Goal: Task Accomplishment & Management: Manage account settings

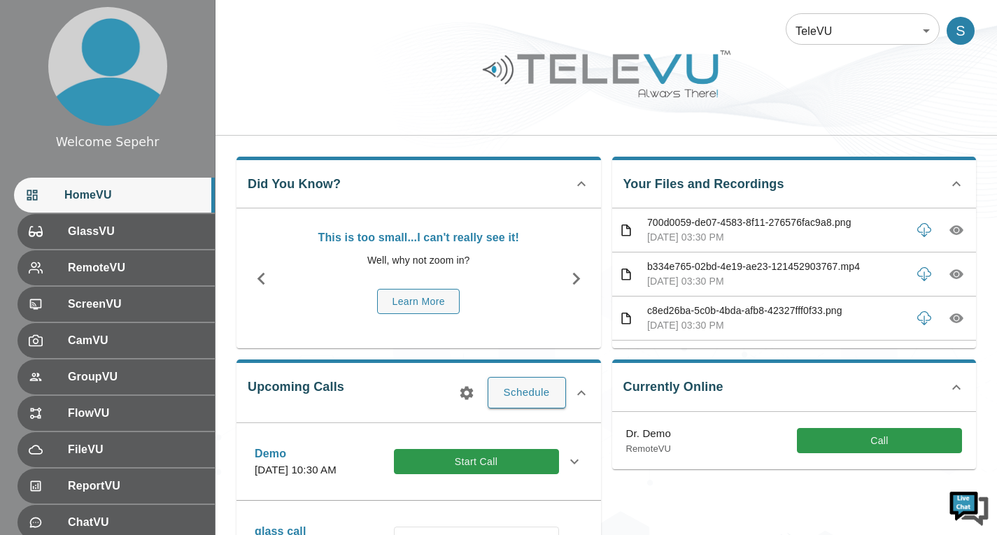
click at [833, 43] on body "Welcome Sepehr HomeVU GlassVU RemoteVU ScreenVU CamVU GroupVU FlowVU FileVU Rep…" at bounding box center [498, 454] width 997 height 909
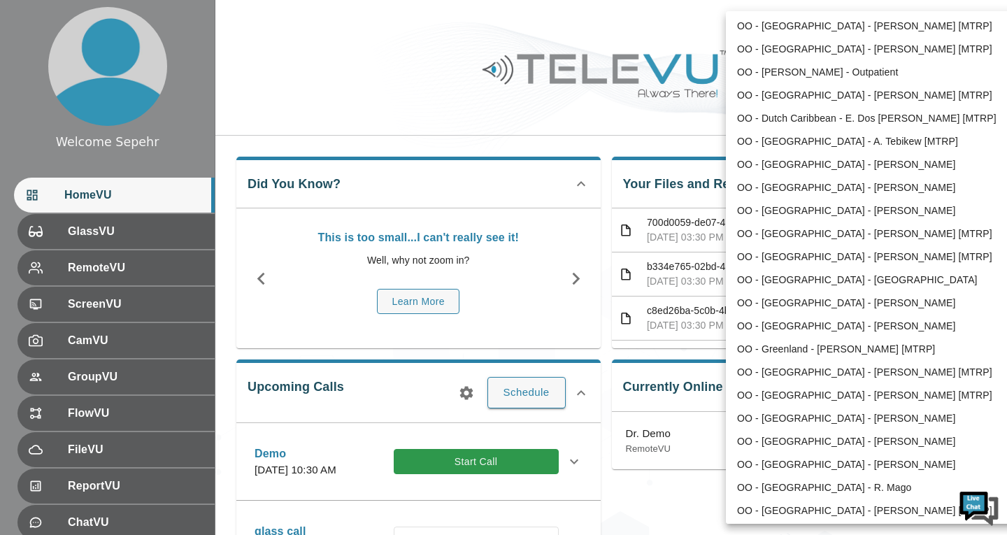
scroll to position [1665, 0]
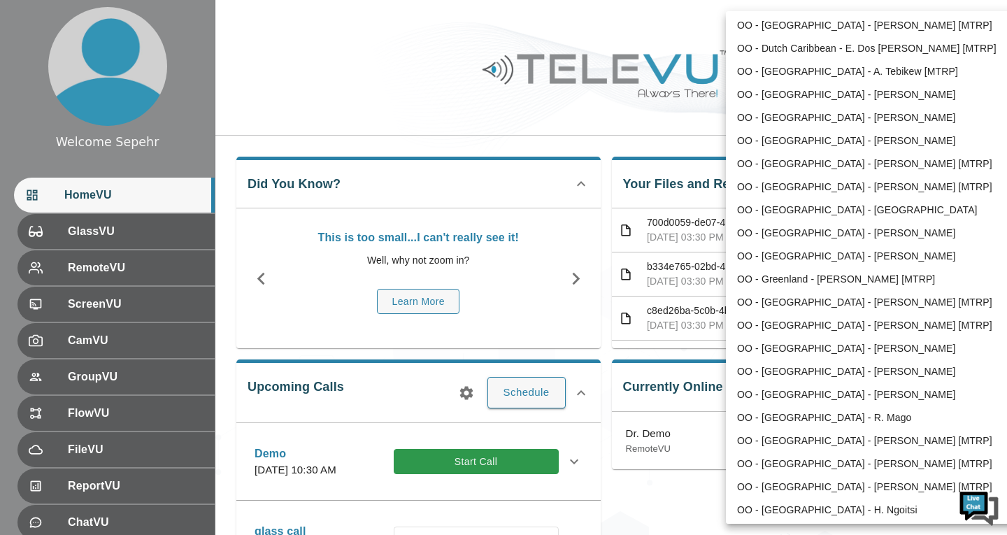
click at [791, 231] on li "OO - [GEOGRAPHIC_DATA] - [PERSON_NAME]" at bounding box center [871, 233] width 290 height 23
type input "211"
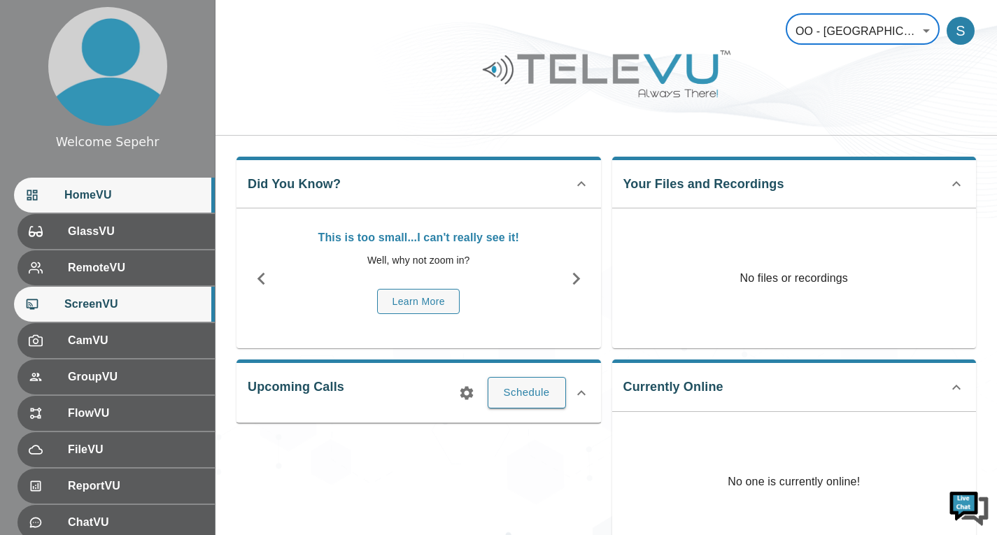
click at [159, 296] on span "ScreenVU" at bounding box center [133, 304] width 139 height 17
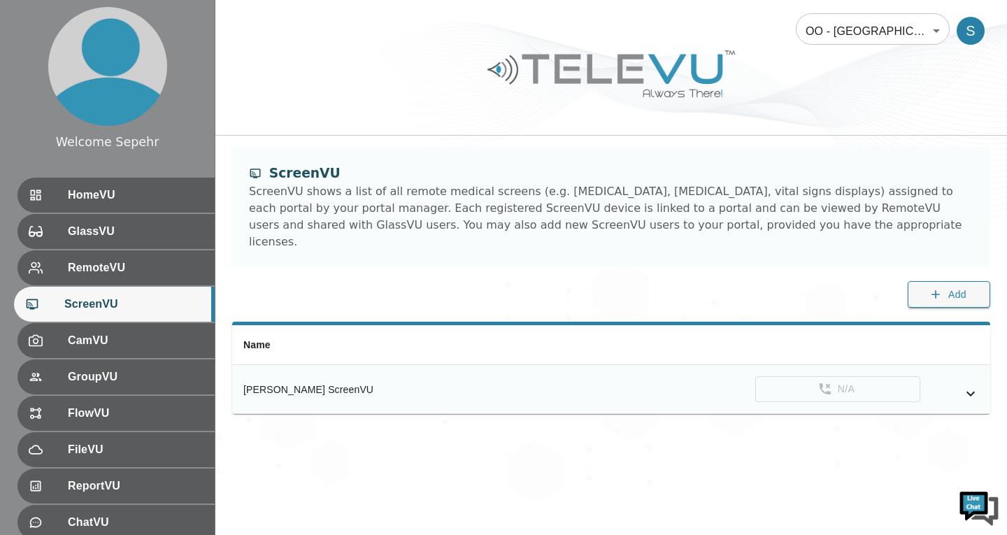
click at [971, 385] on icon "simple table" at bounding box center [970, 393] width 17 height 17
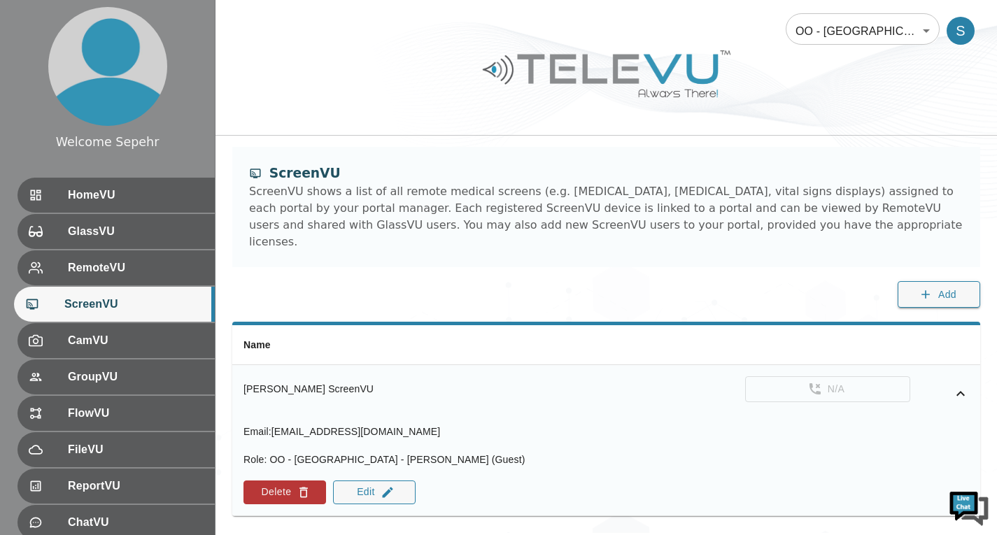
drag, startPoint x: 240, startPoint y: 371, endPoint x: 372, endPoint y: 366, distance: 132.3
click at [372, 366] on th "[PERSON_NAME] ScreenVU" at bounding box center [375, 389] width 286 height 48
copy div "[PERSON_NAME] ScreenVU"
click at [820, 37] on body "Welcome Sepehr HomeVU GlassVU RemoteVU ScreenVU CamVU GroupVU FlowVU FileVU Rep…" at bounding box center [498, 266] width 997 height 533
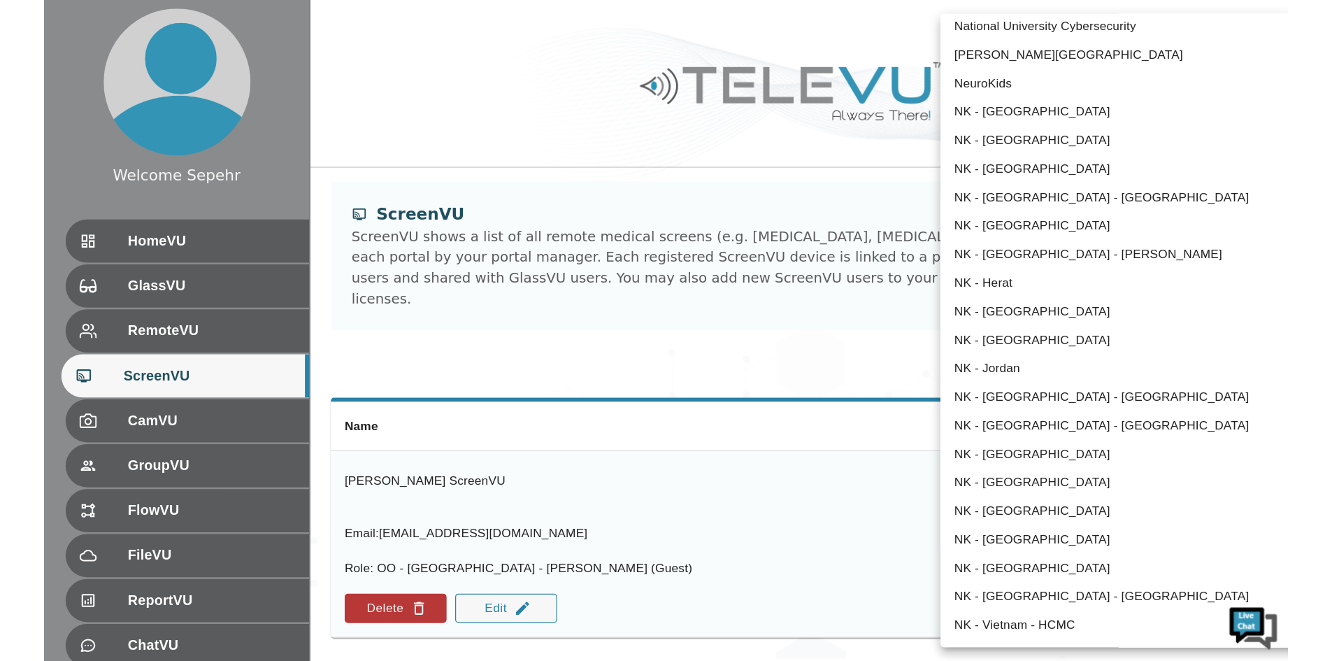
scroll to position [791, 0]
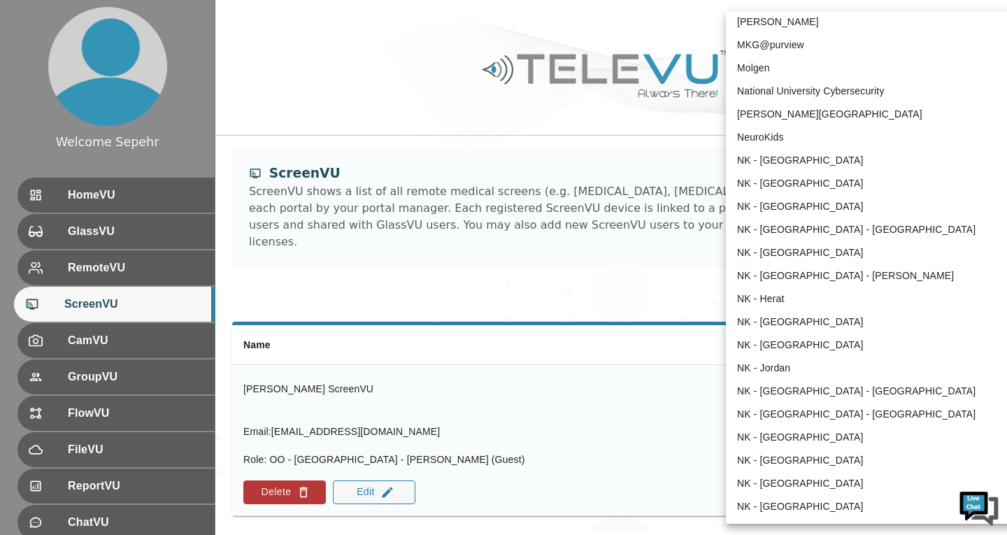
click at [811, 224] on li "NK - [GEOGRAPHIC_DATA] - [GEOGRAPHIC_DATA]" at bounding box center [871, 229] width 290 height 23
type input "90"
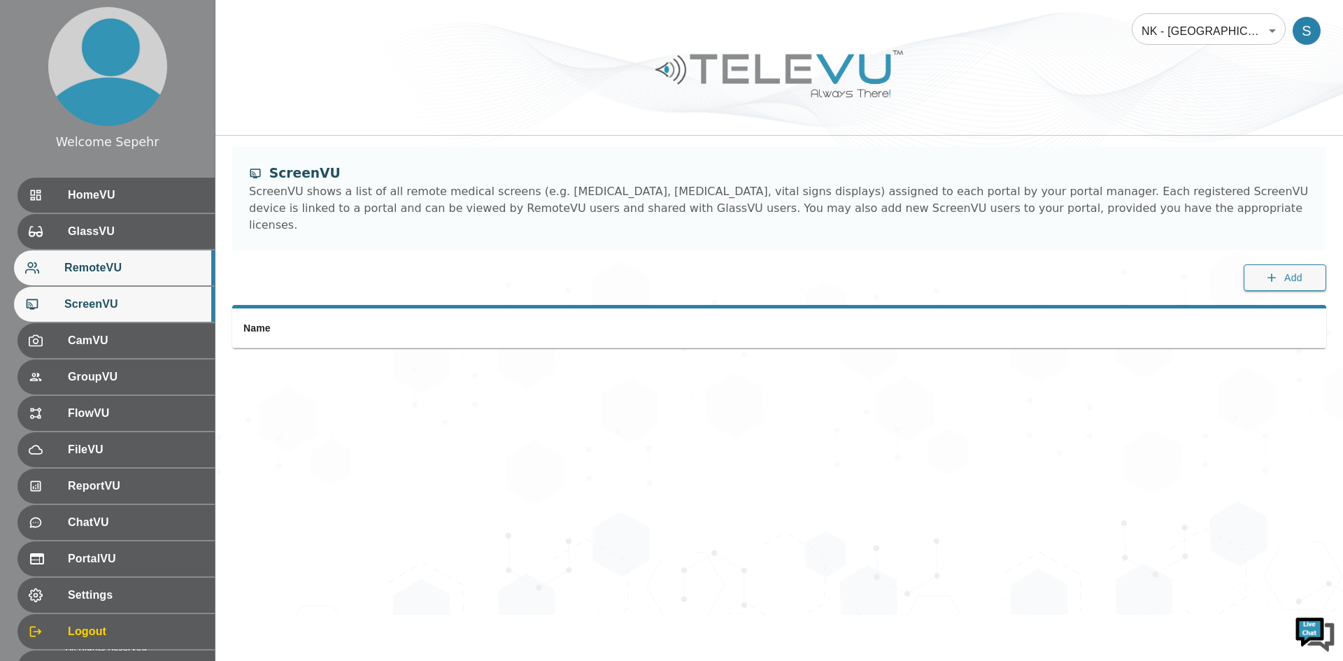
click at [118, 275] on span "RemoteVU" at bounding box center [133, 267] width 139 height 17
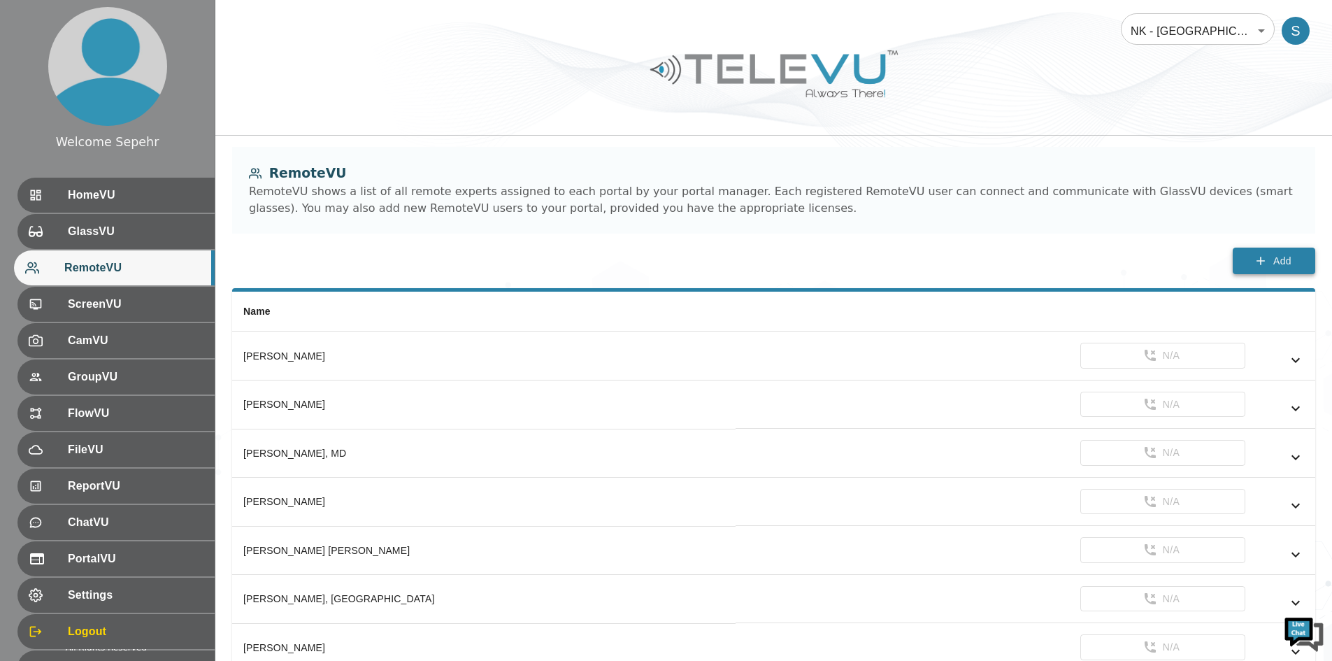
click at [996, 266] on button "Add" at bounding box center [1274, 261] width 83 height 27
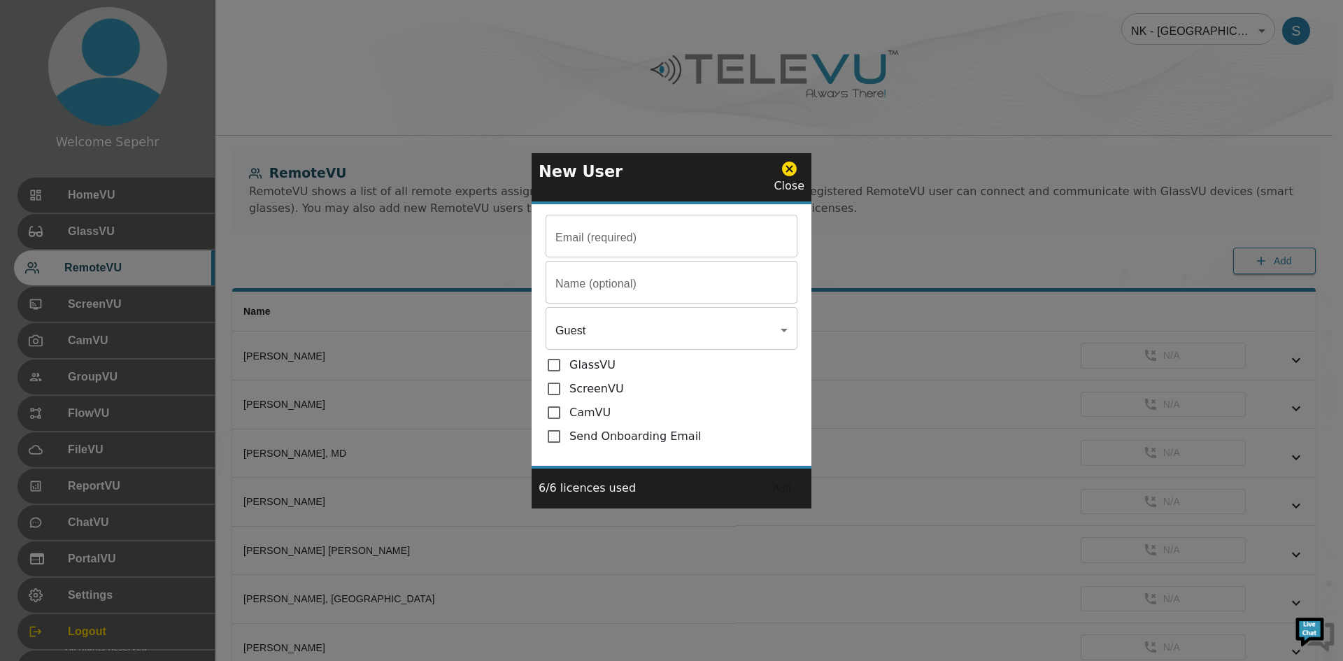
click at [968, 311] on div at bounding box center [671, 330] width 1343 height 661
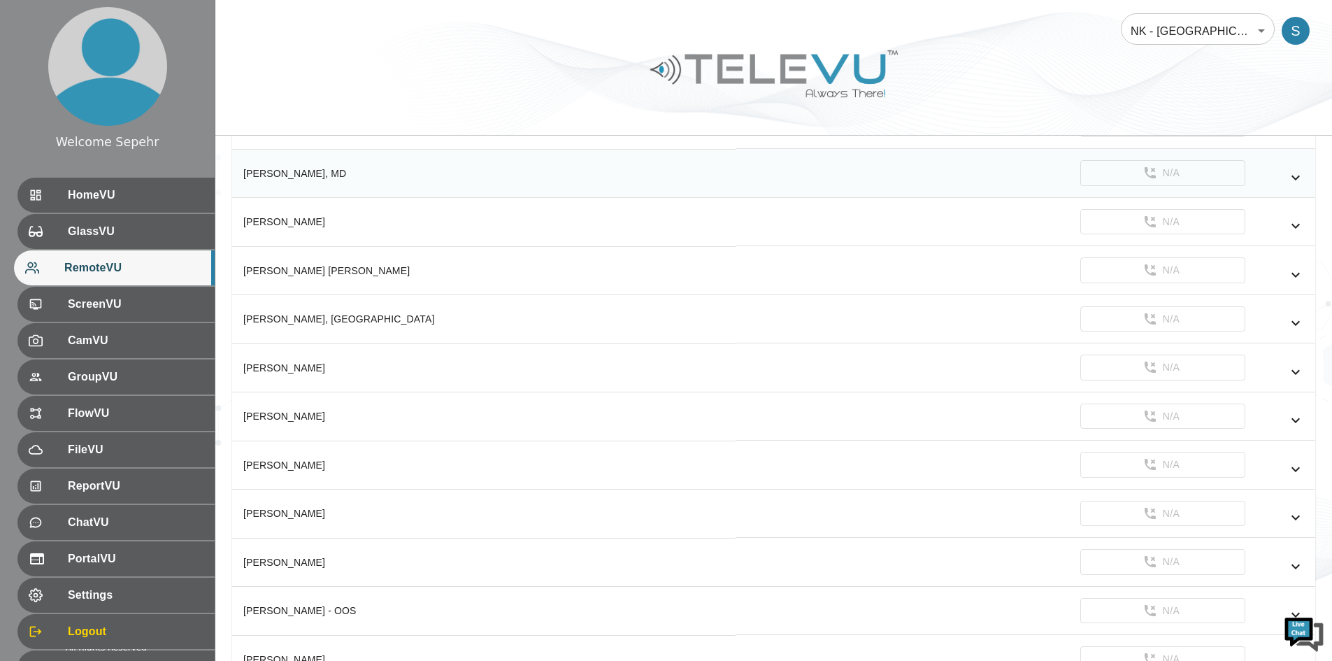
scroll to position [70, 0]
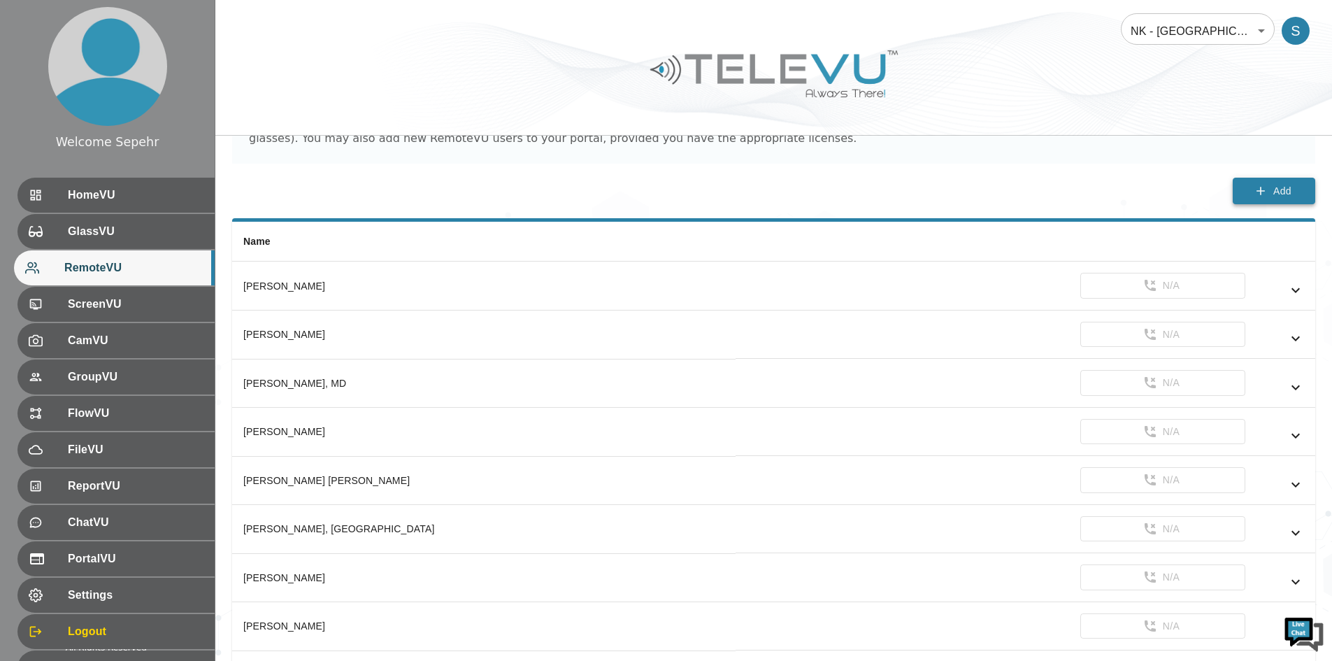
click at [996, 194] on button "Add" at bounding box center [1274, 191] width 83 height 27
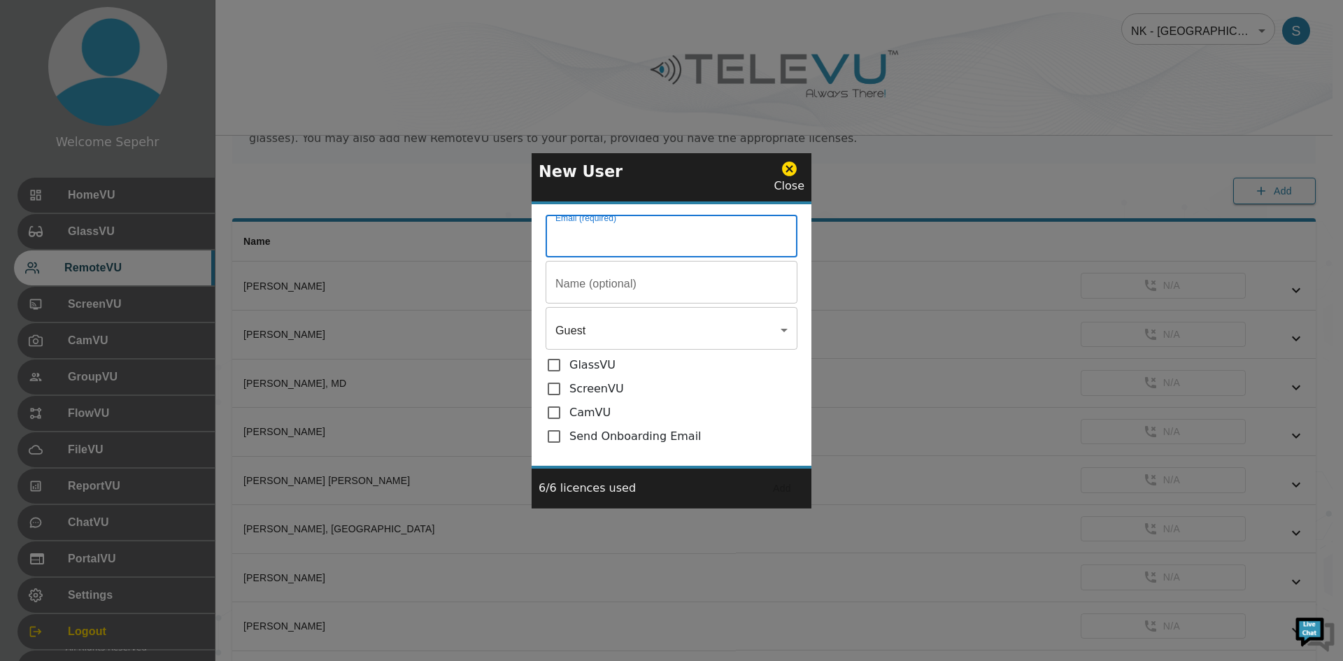
drag, startPoint x: 576, startPoint y: 237, endPoint x: 554, endPoint y: 239, distance: 22.5
click at [576, 237] on input "Email (required)" at bounding box center [672, 237] width 252 height 39
click at [717, 257] on input "Email (required)" at bounding box center [672, 237] width 252 height 39
paste input "[PERSON_NAME]"
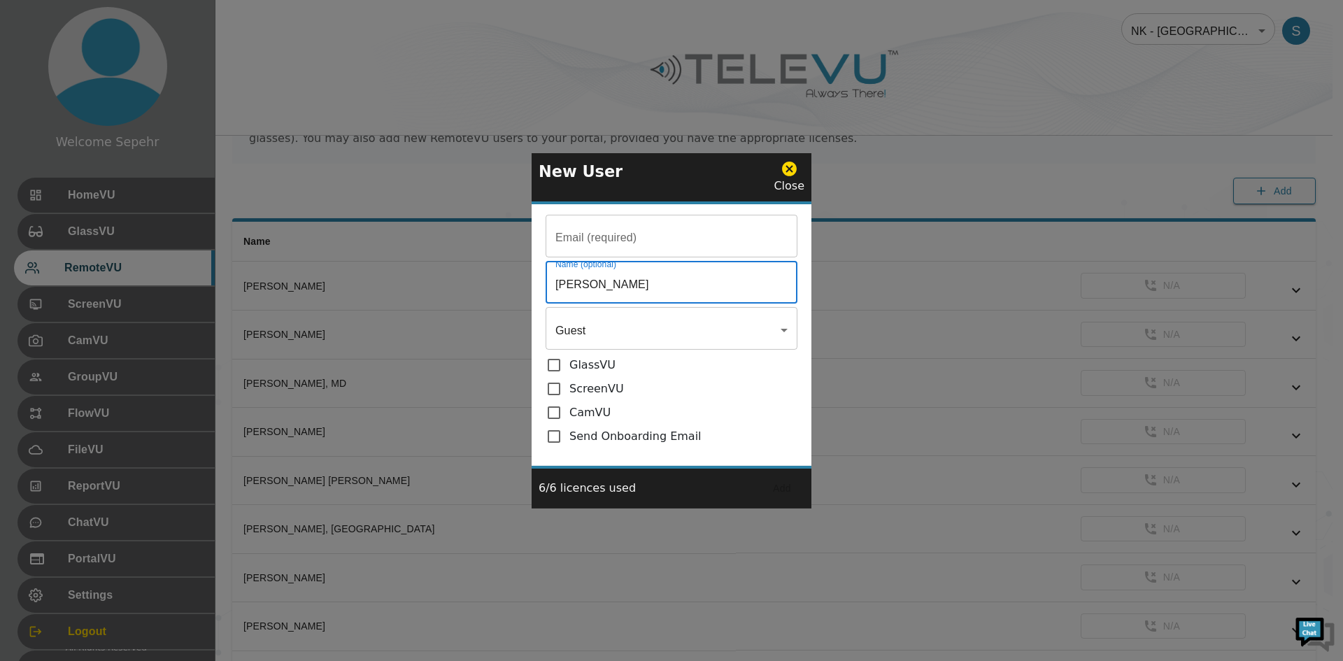
type input "[PERSON_NAME]"
click at [587, 237] on input "Email (required)" at bounding box center [672, 237] width 252 height 39
paste input "[EMAIL_ADDRESS][DOMAIN_NAME]"
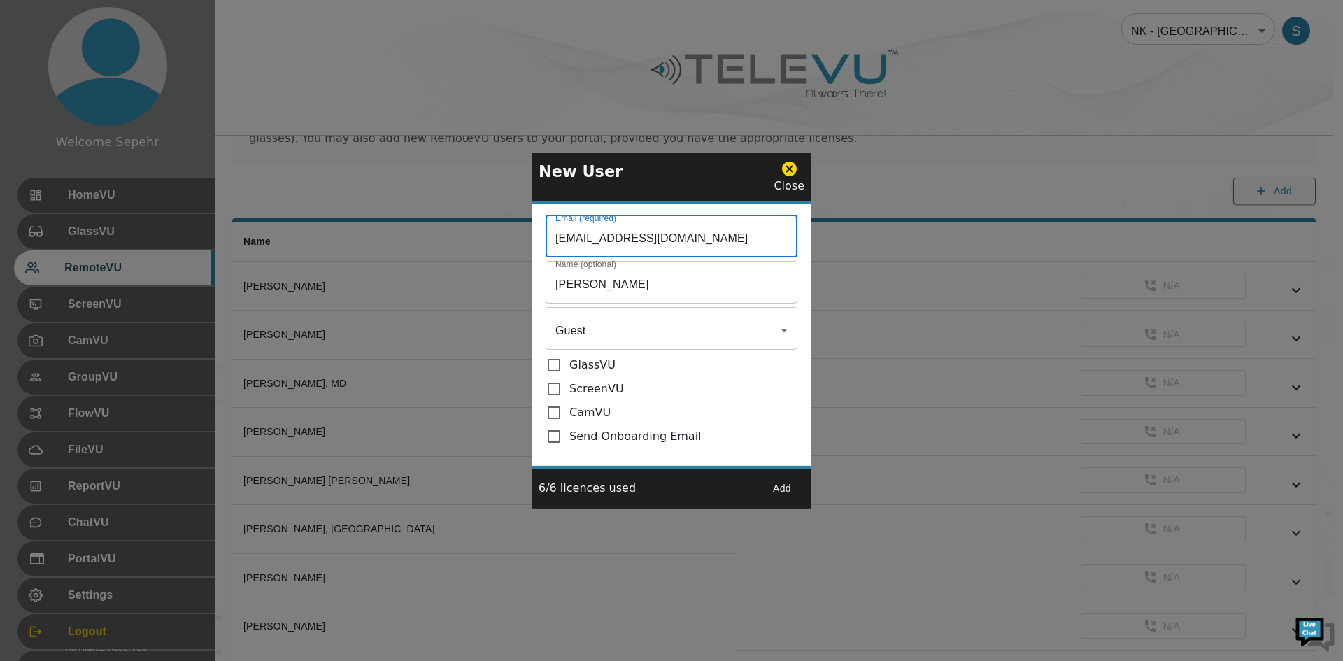
type input "[EMAIL_ADDRESS][DOMAIN_NAME]"
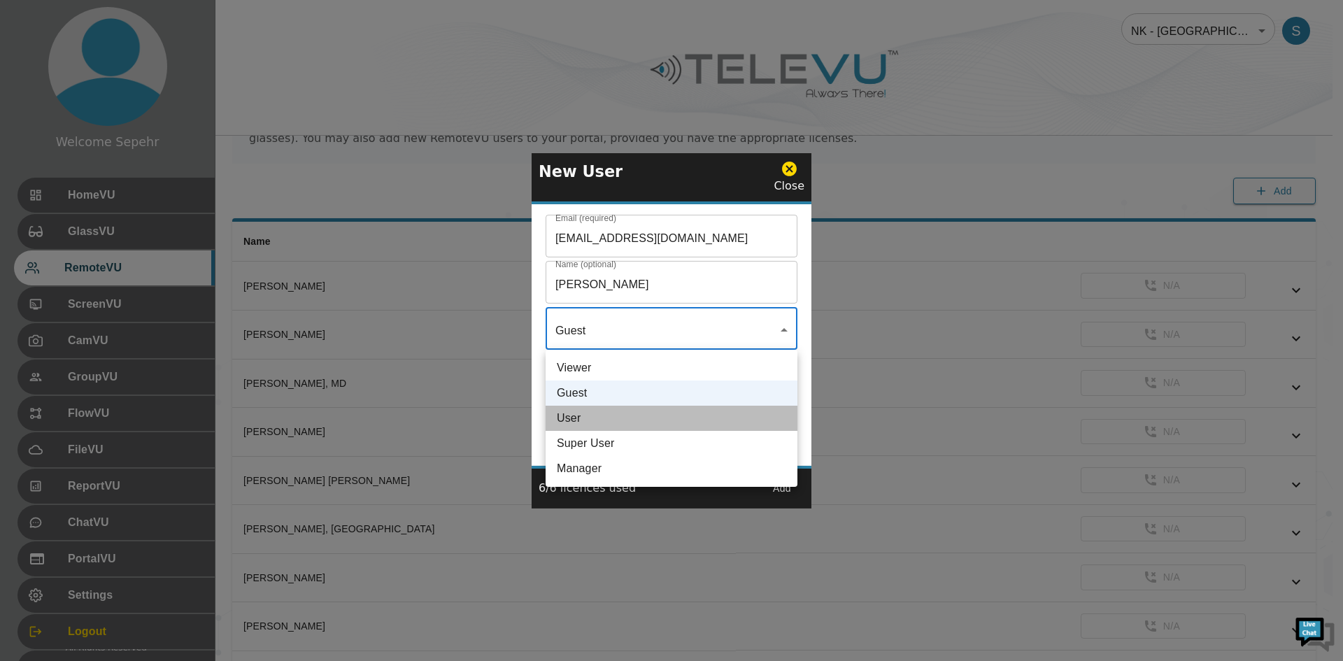
click at [600, 416] on li "User" at bounding box center [672, 418] width 252 height 25
type input "User"
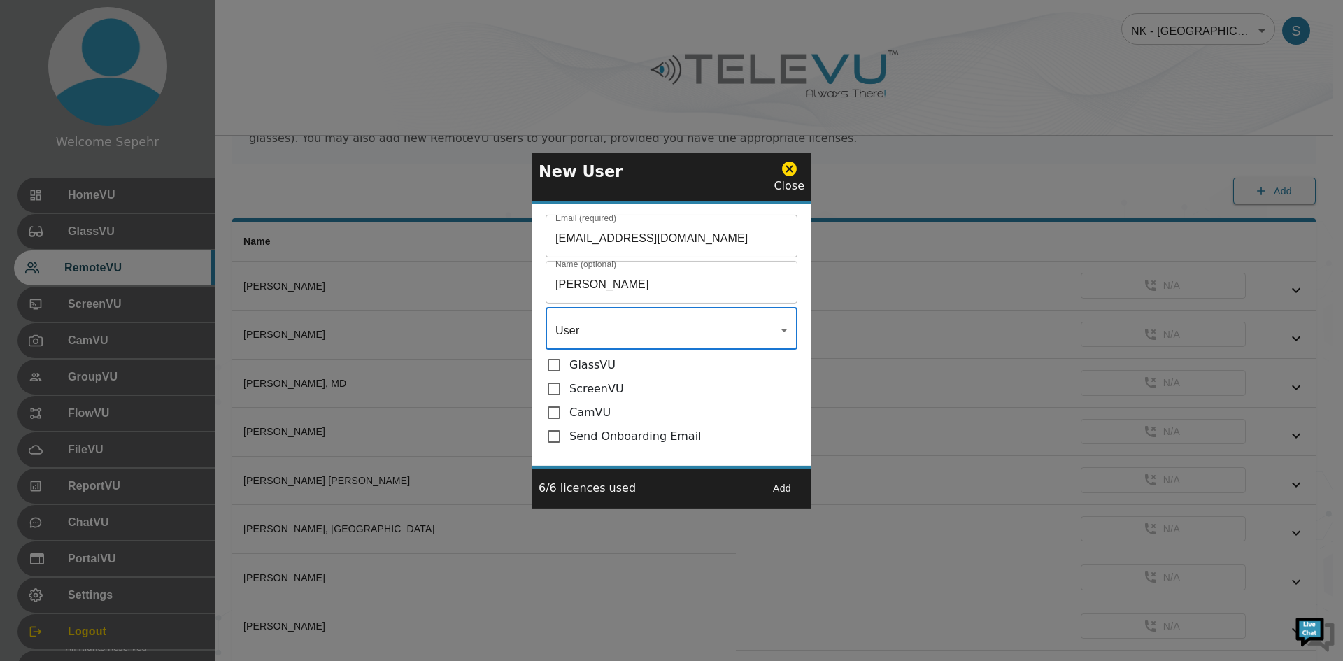
click at [788, 492] on button "Add" at bounding box center [782, 489] width 45 height 26
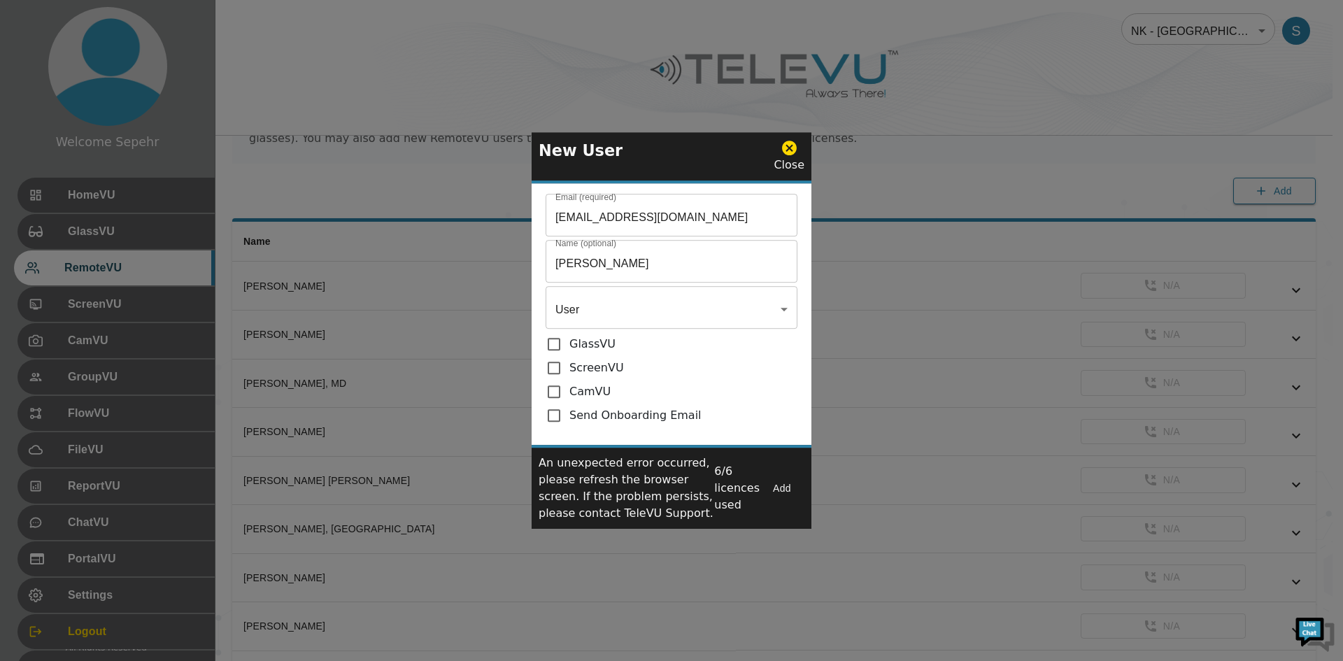
click at [792, 153] on icon at bounding box center [789, 148] width 15 height 15
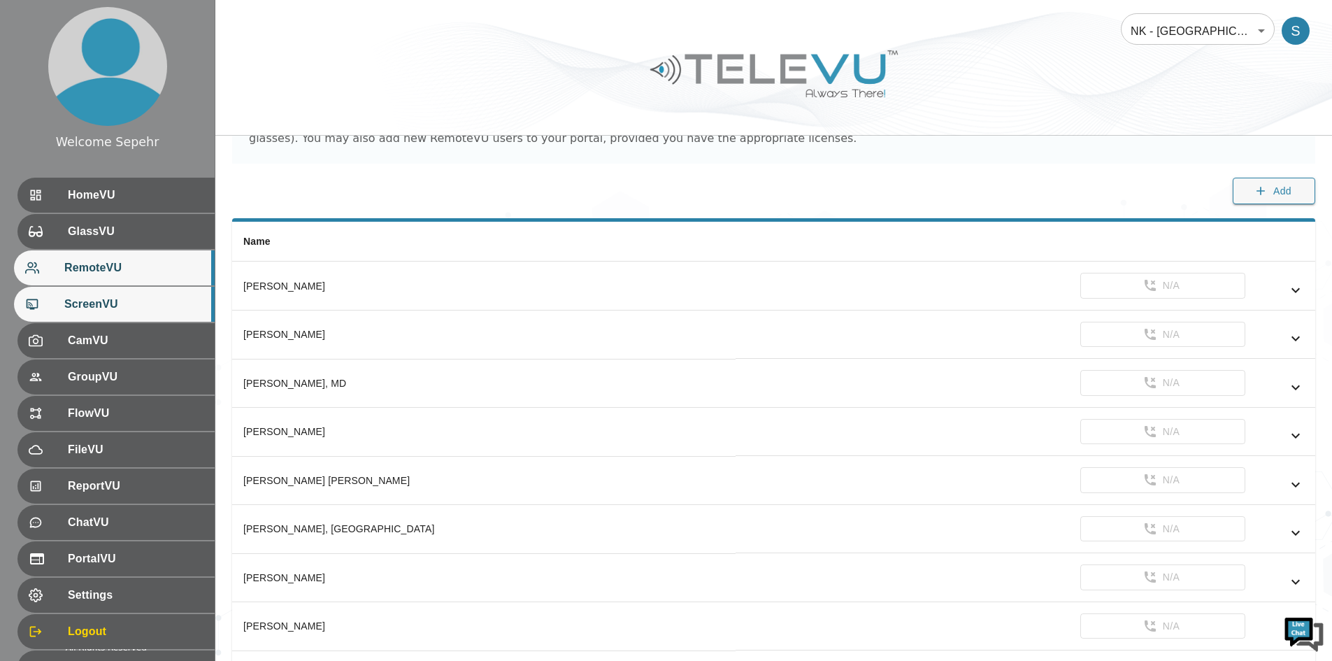
click at [164, 295] on div "ScreenVU" at bounding box center [114, 304] width 201 height 35
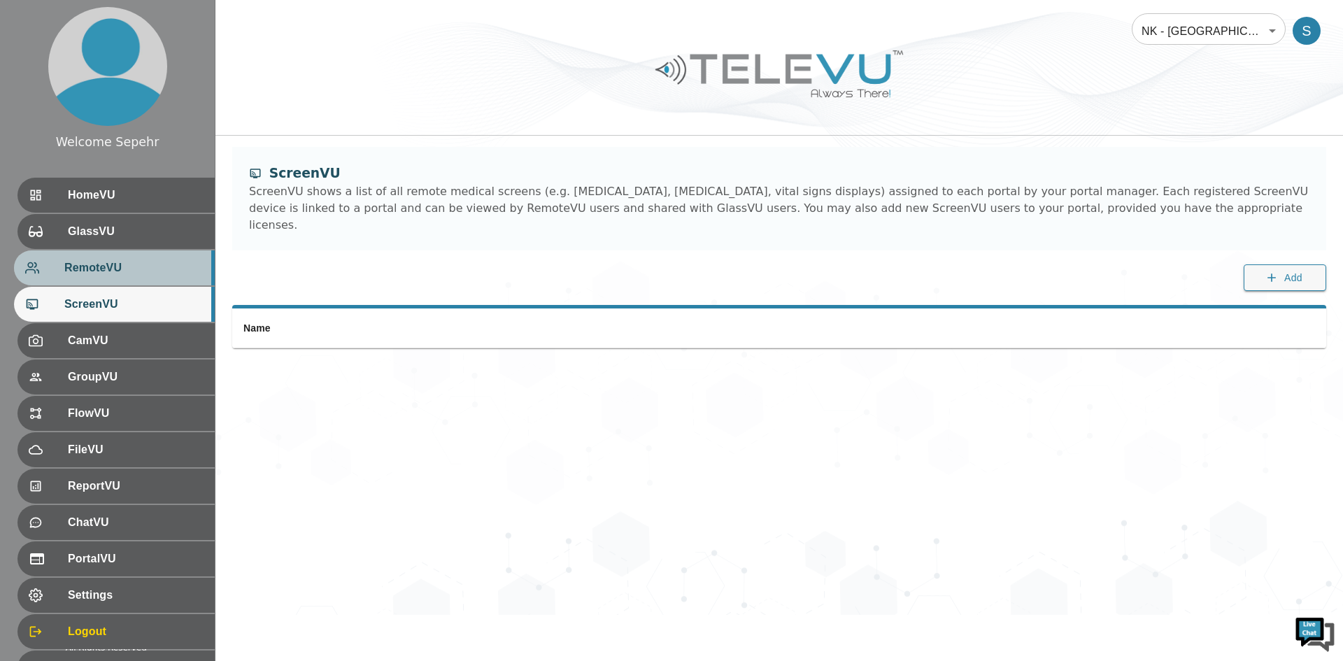
click at [181, 258] on div "RemoteVU" at bounding box center [114, 267] width 201 height 35
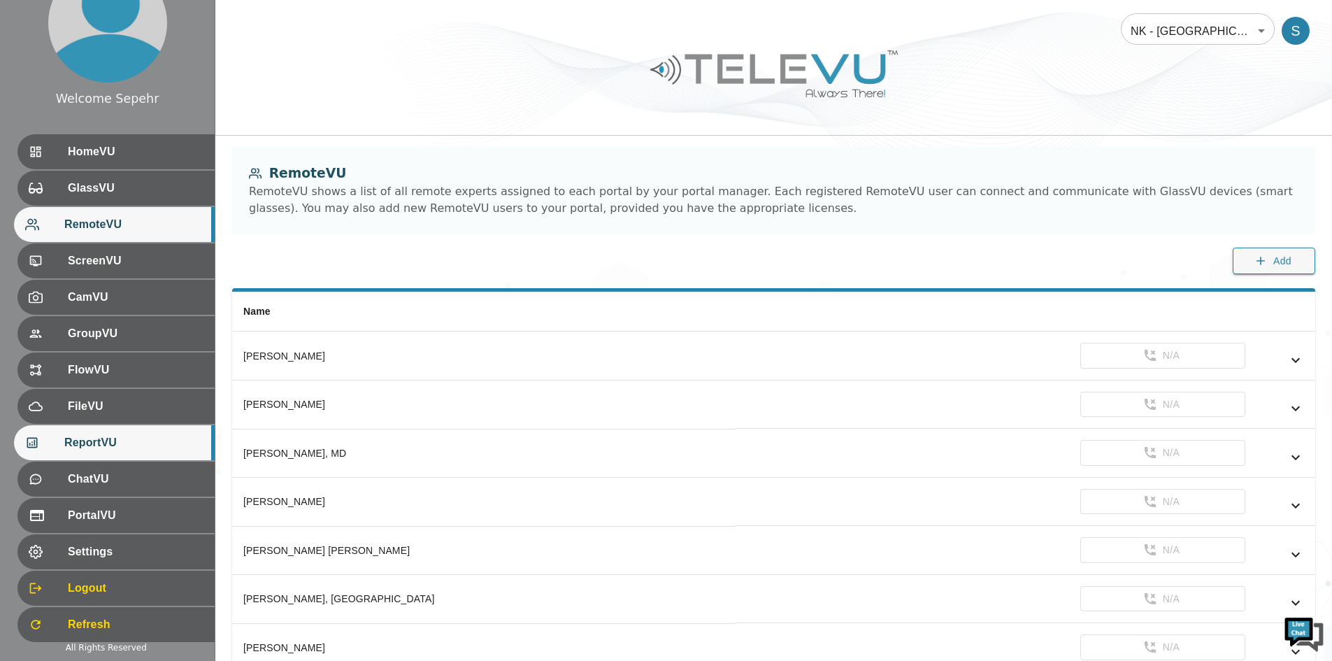
scroll to position [66, 0]
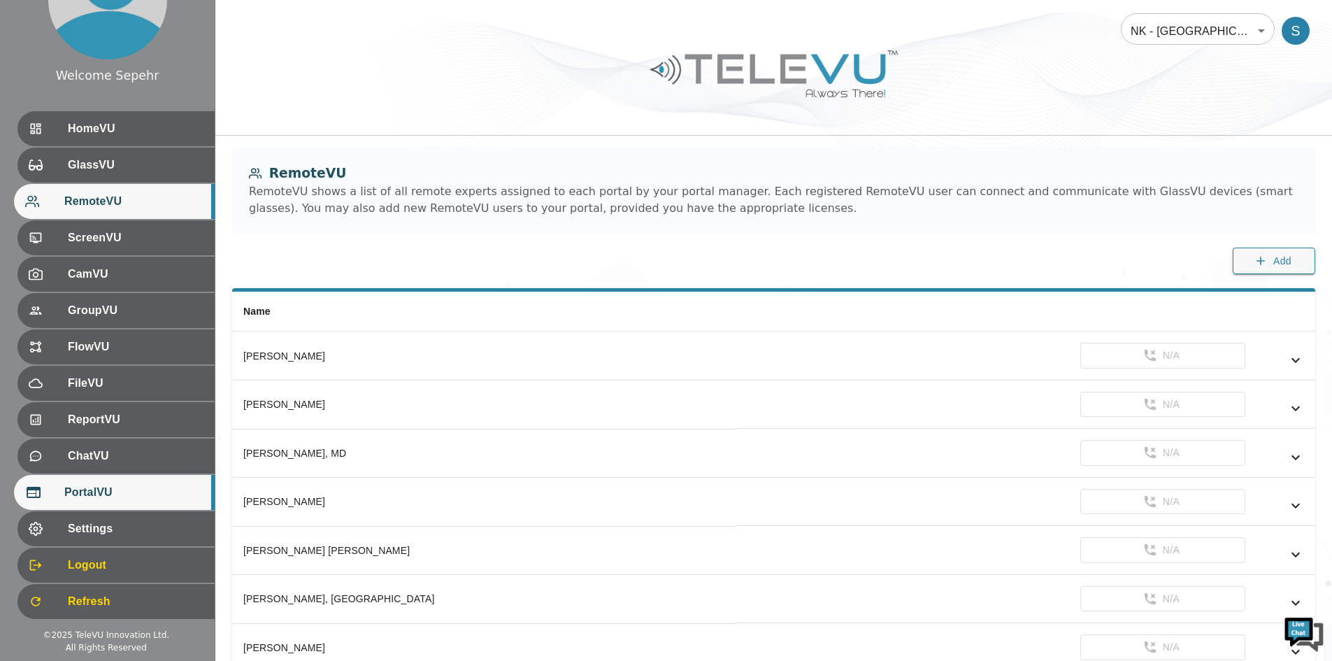
click at [138, 488] on span "PortalVU" at bounding box center [133, 492] width 139 height 17
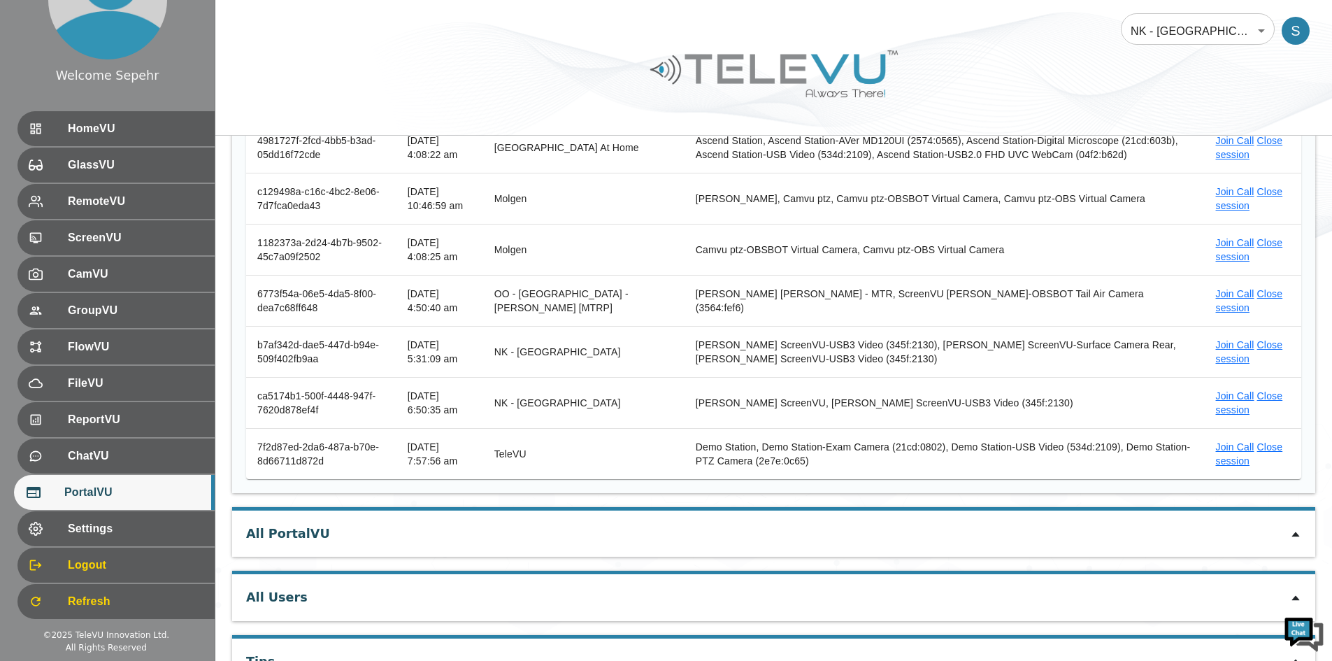
scroll to position [712, 0]
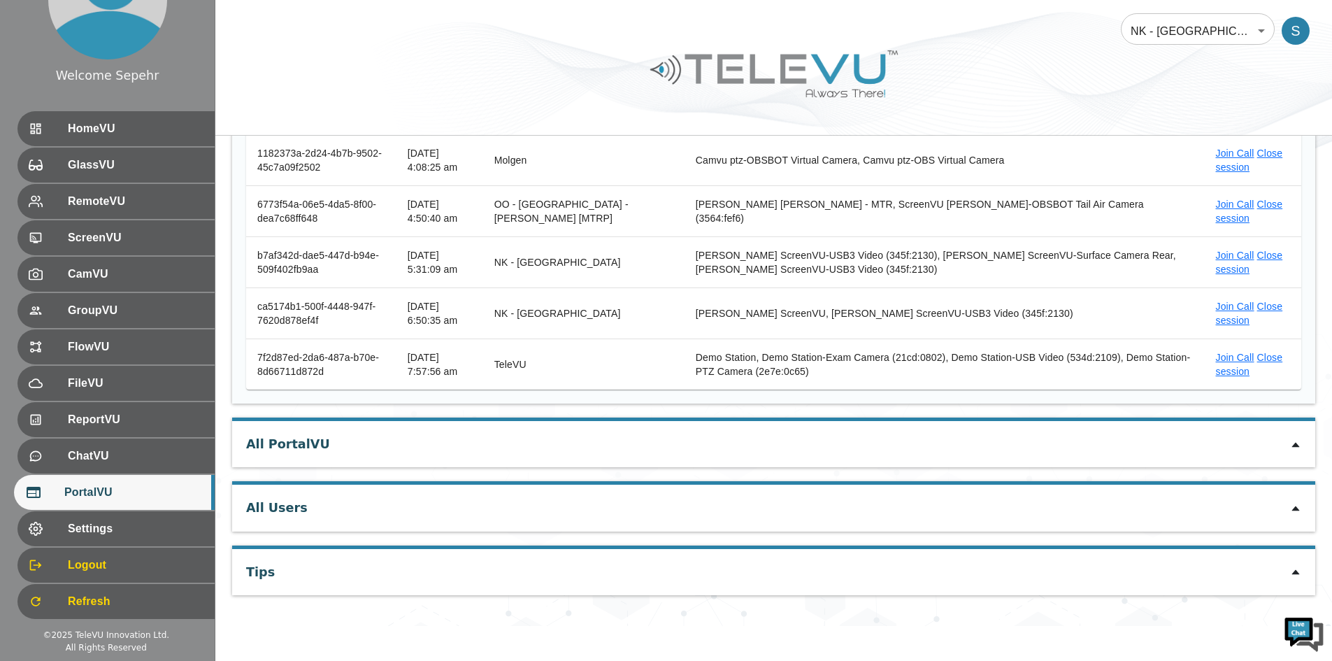
click at [996, 449] on icon at bounding box center [1295, 444] width 11 height 11
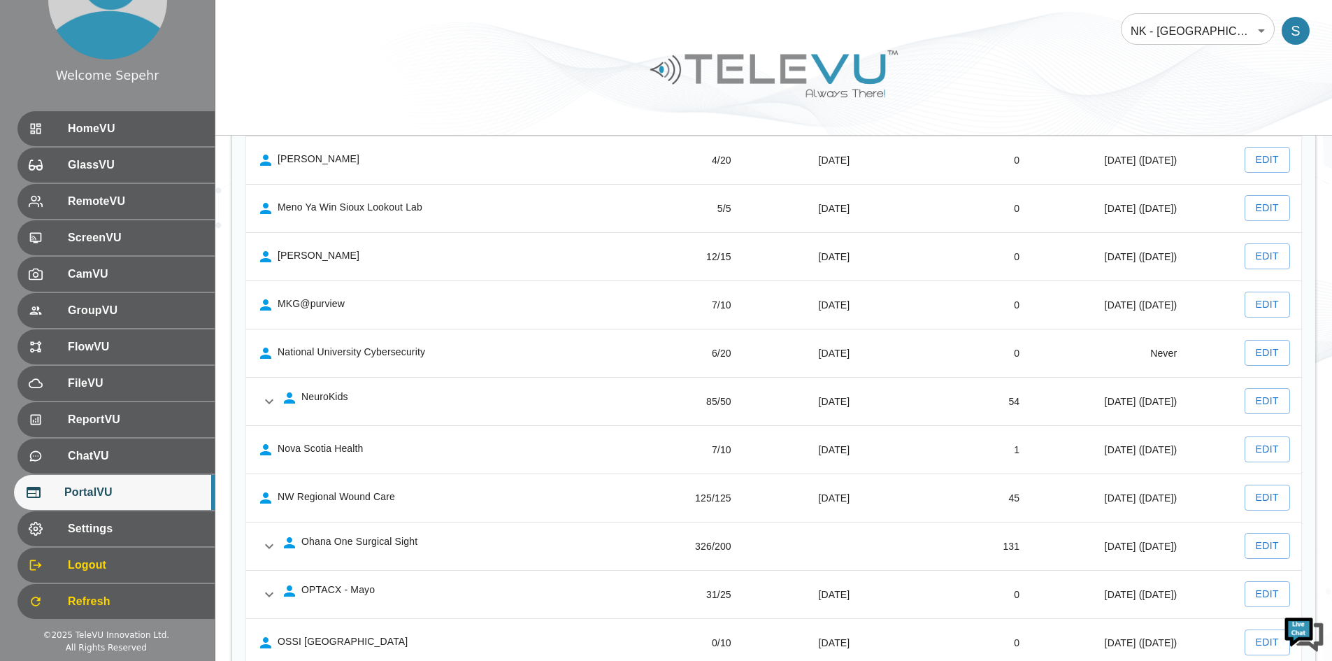
scroll to position [2032, 0]
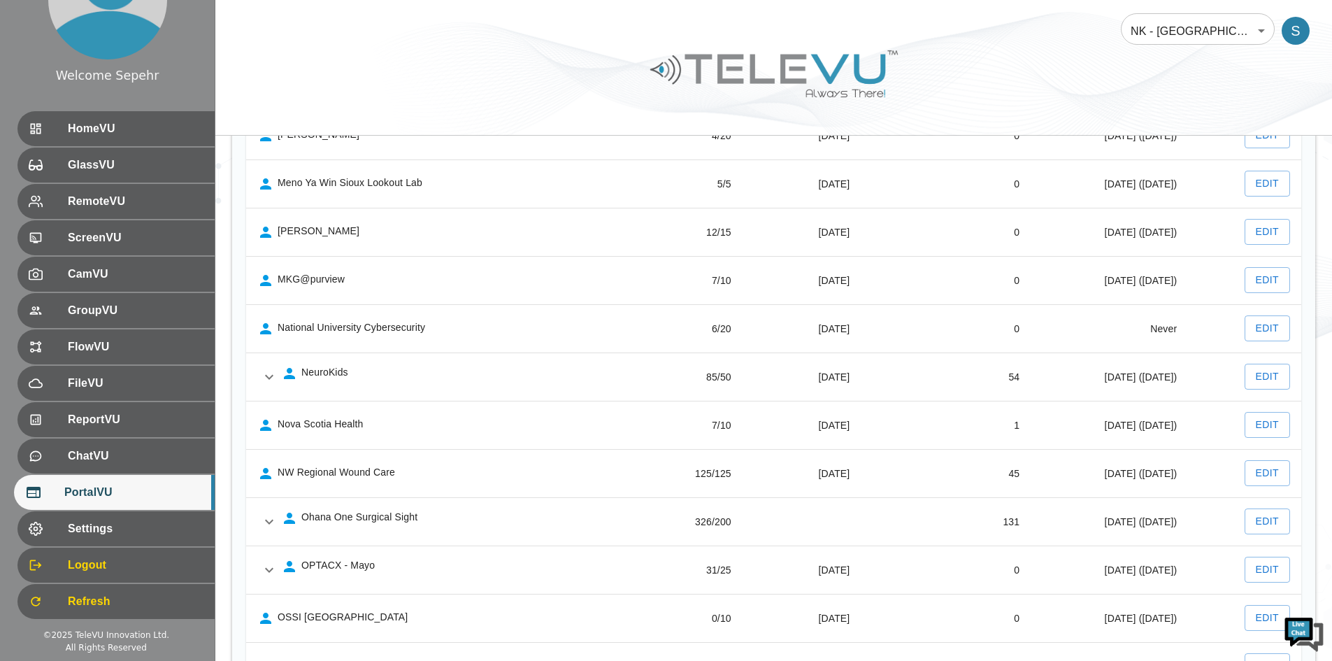
click at [269, 377] on icon "expand row" at bounding box center [269, 377] width 17 height 17
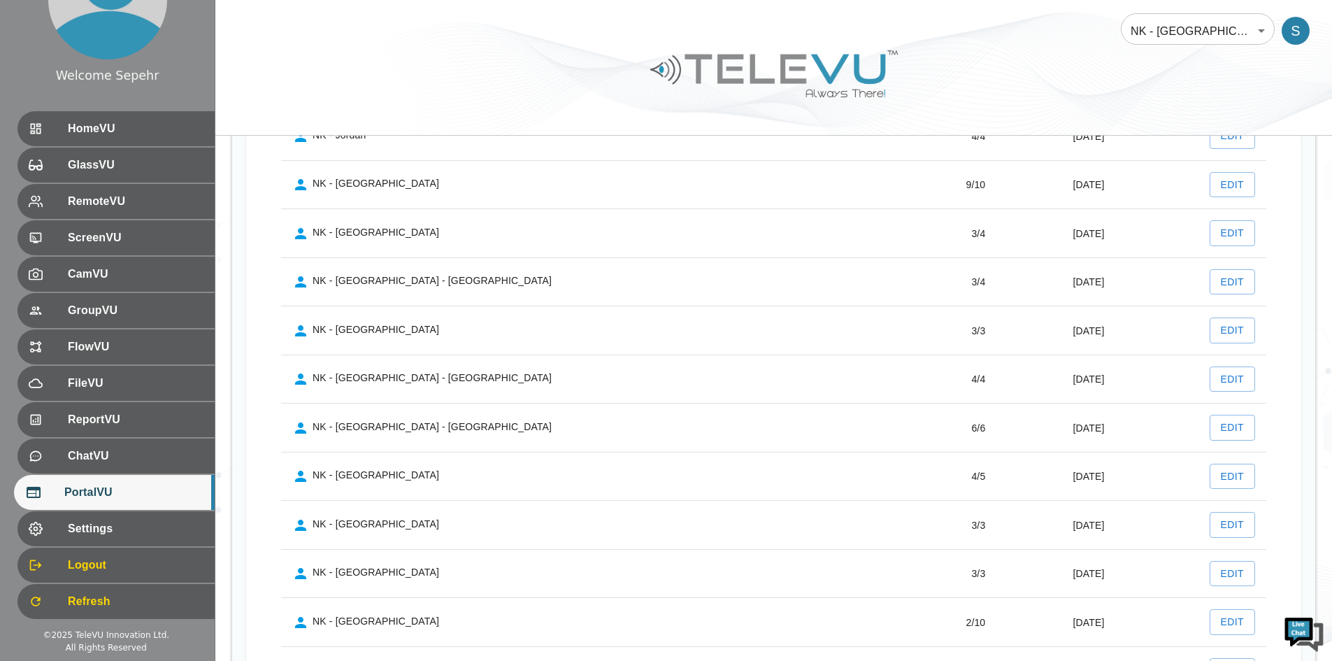
scroll to position [2522, 0]
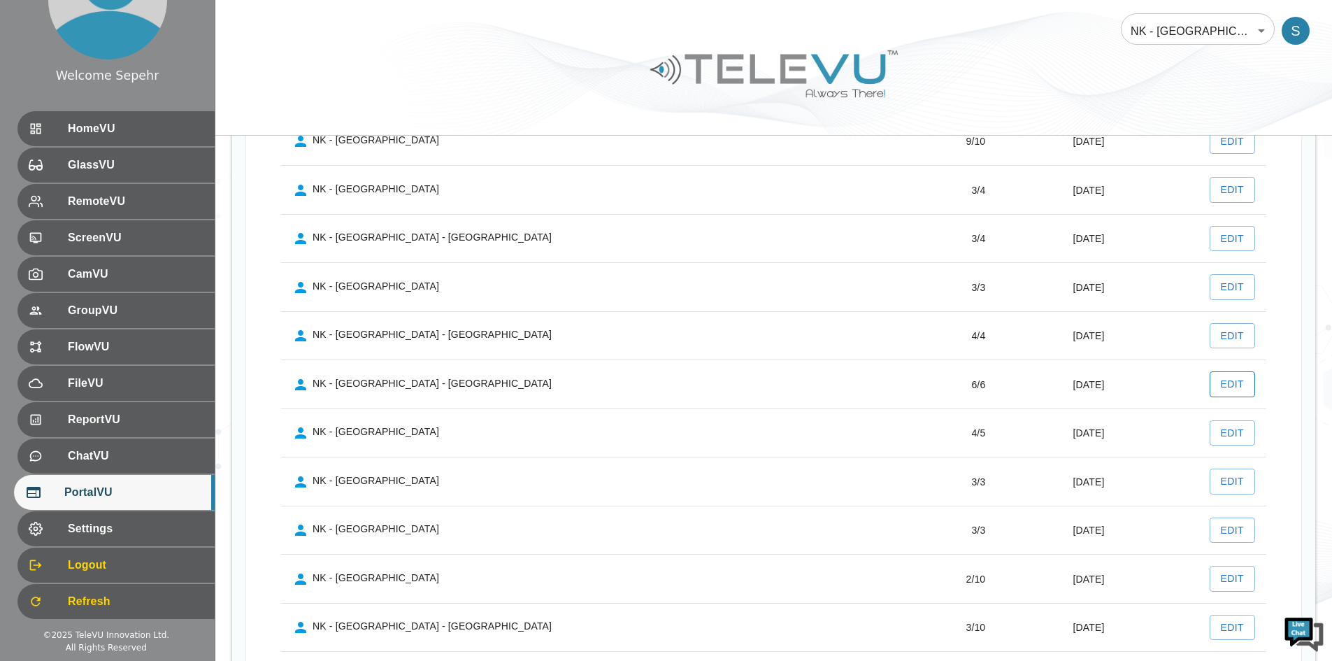
click at [996, 383] on button "Edit" at bounding box center [1233, 384] width 46 height 26
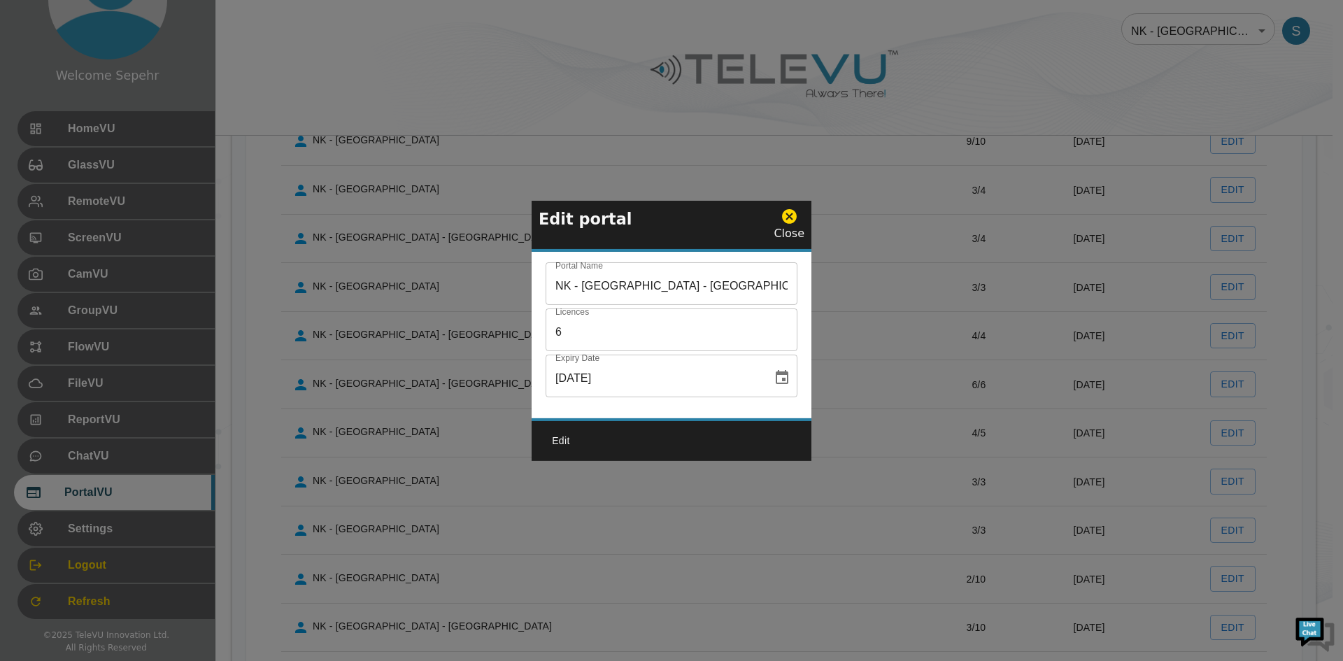
click at [666, 305] on input "6" at bounding box center [672, 285] width 252 height 39
click at [666, 322] on input "6" at bounding box center [672, 331] width 252 height 39
type input "8"
click at [554, 443] on button "Edit" at bounding box center [561, 441] width 45 height 26
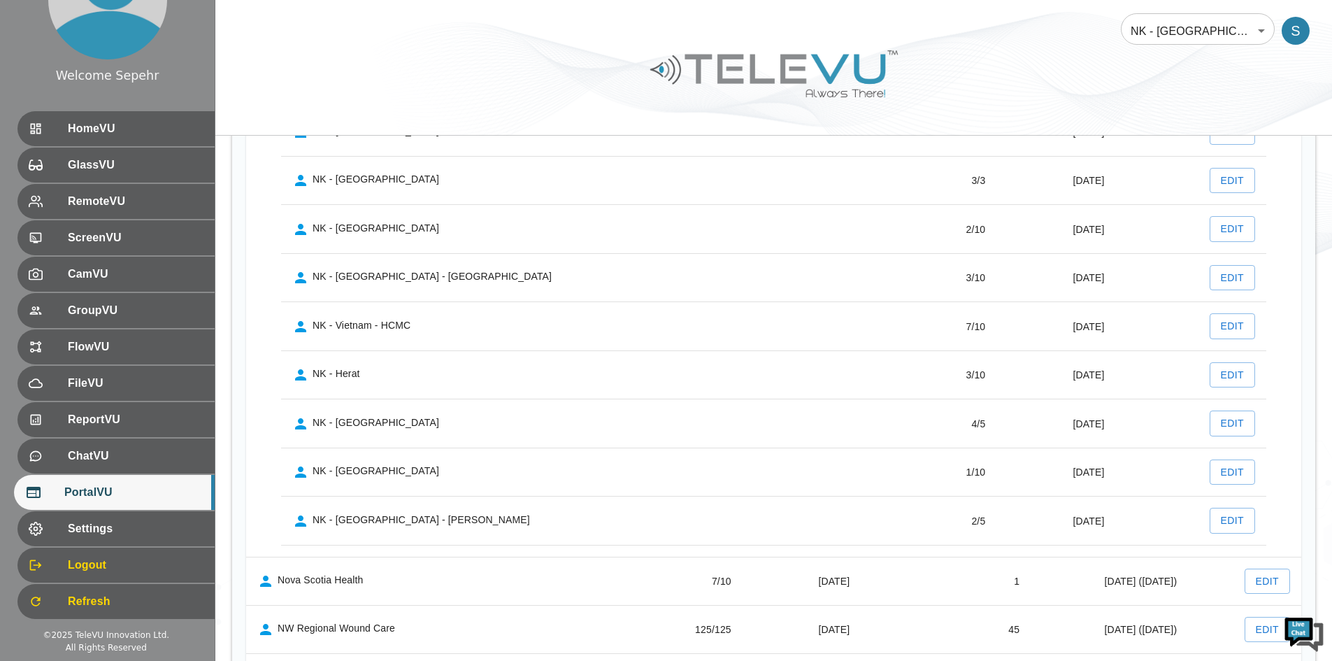
scroll to position [2942, 0]
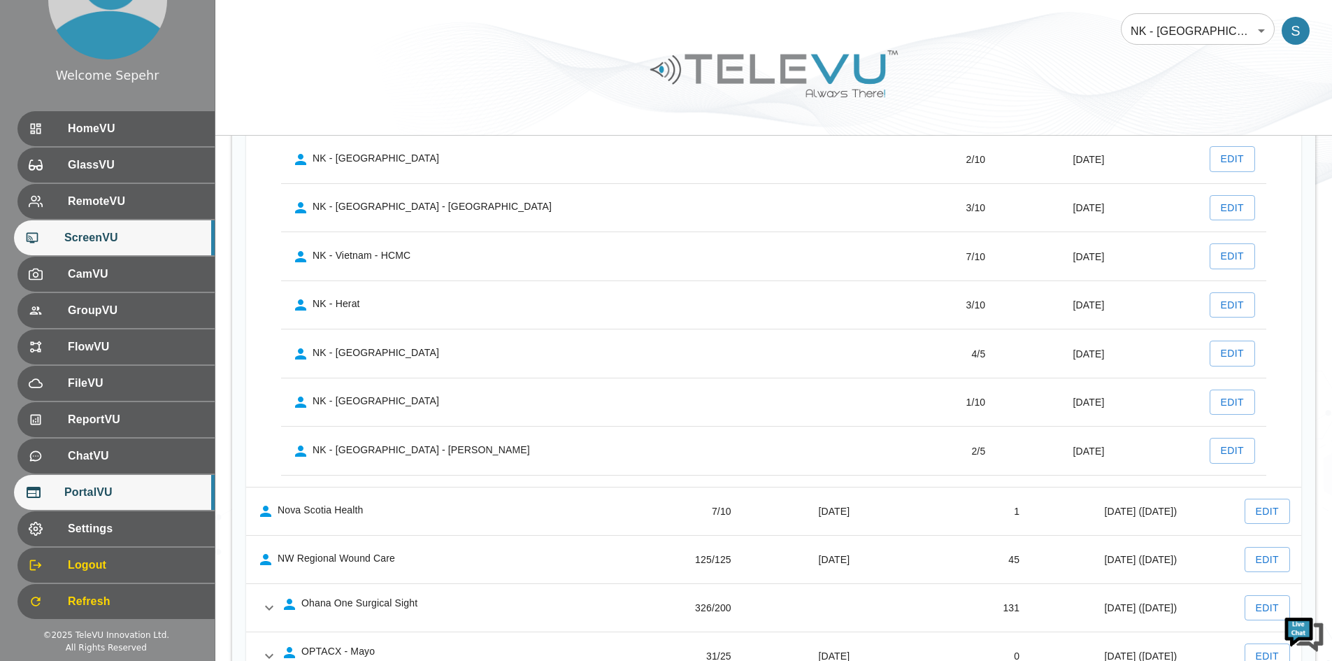
click at [157, 246] on span "ScreenVU" at bounding box center [133, 237] width 139 height 17
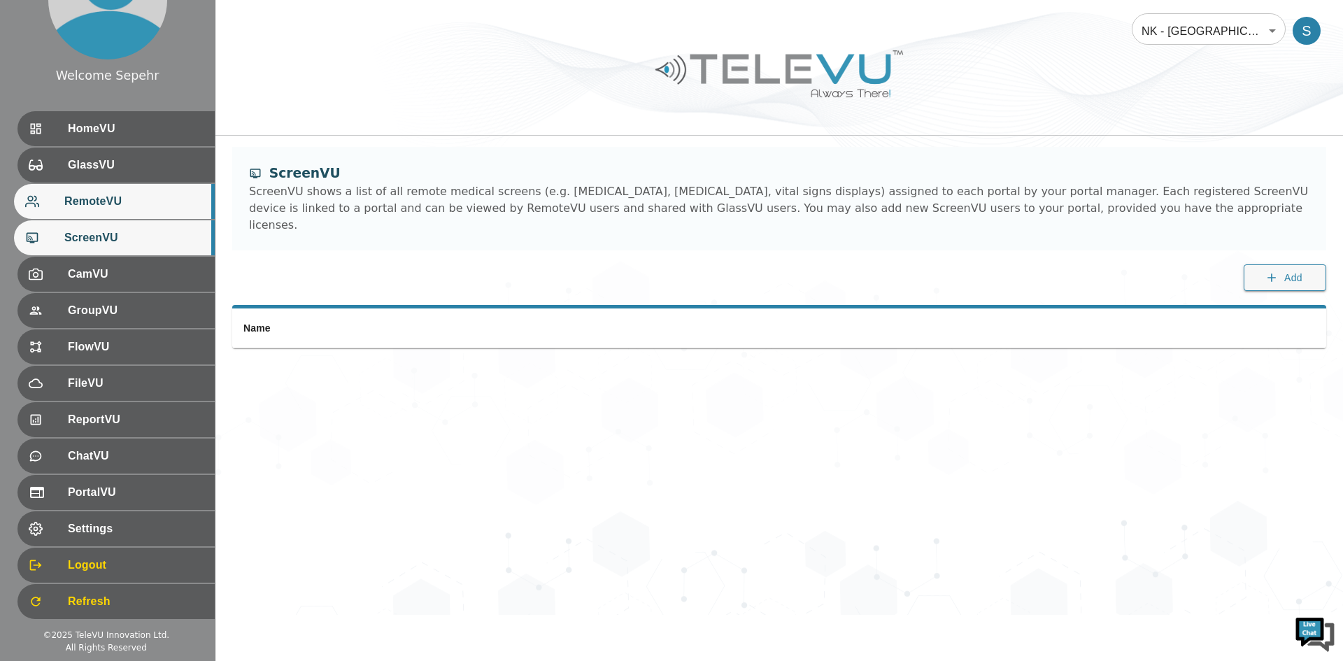
click at [96, 202] on span "RemoteVU" at bounding box center [133, 201] width 139 height 17
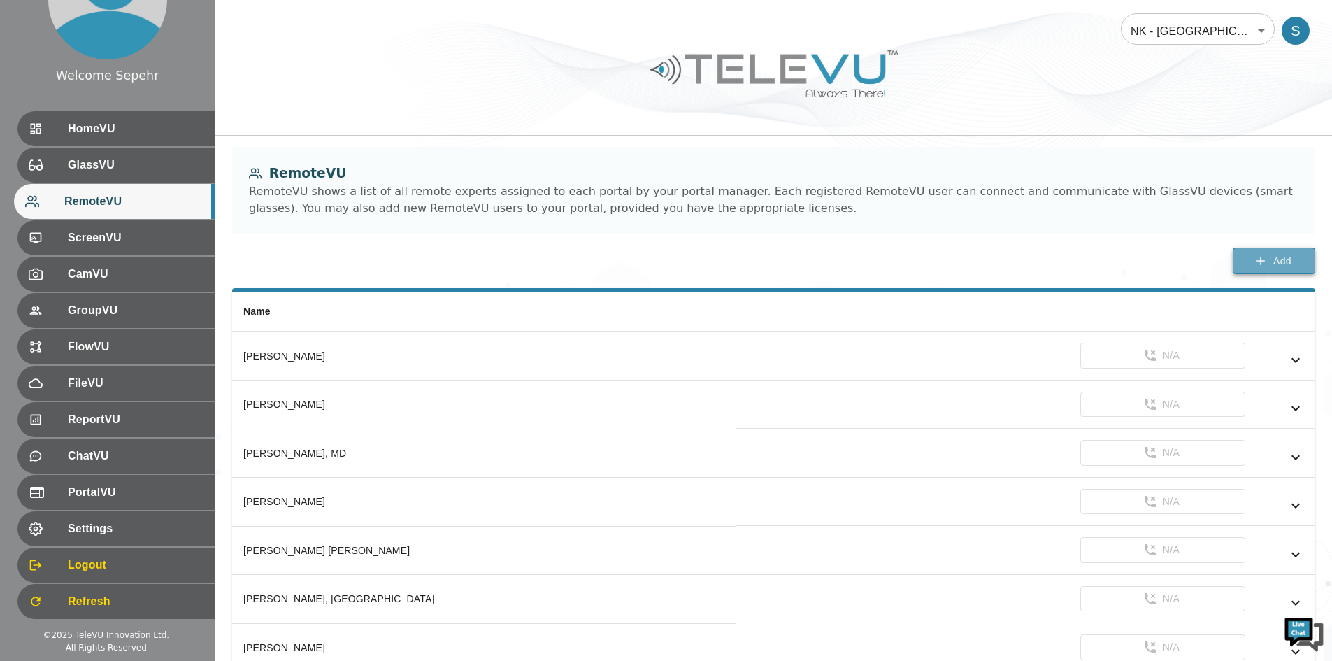
click at [996, 272] on button "Add" at bounding box center [1274, 261] width 83 height 27
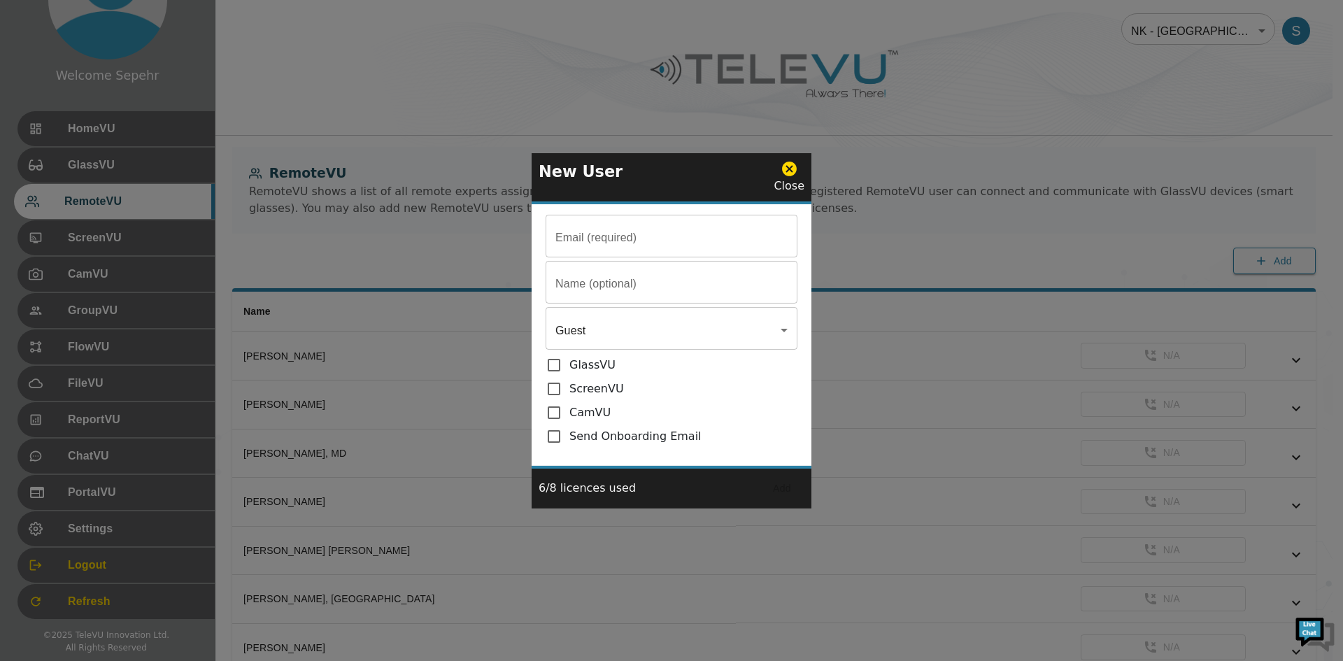
click at [578, 239] on input "Email (required)" at bounding box center [672, 237] width 252 height 39
click at [704, 257] on input "Email (required)" at bounding box center [672, 237] width 252 height 39
paste input "[PERSON_NAME]"
type input "[PERSON_NAME]"
drag, startPoint x: 653, startPoint y: 245, endPoint x: 606, endPoint y: 245, distance: 47.6
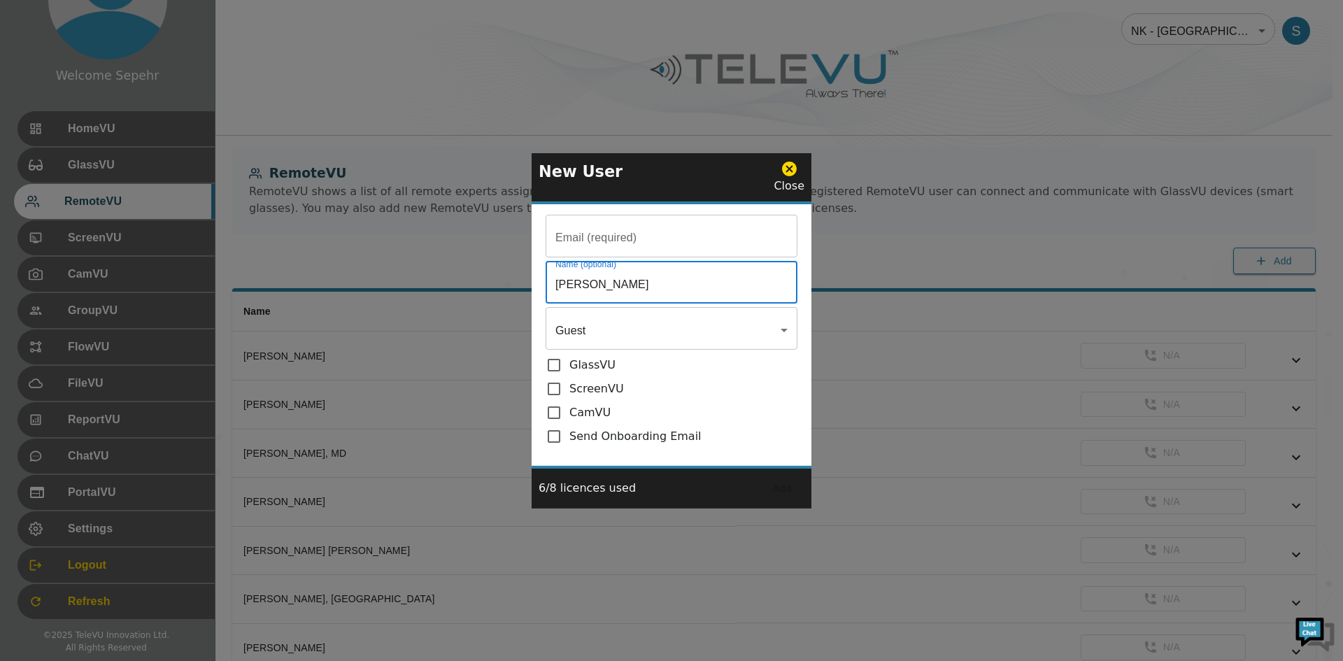
click at [653, 245] on input "Email (required)" at bounding box center [672, 237] width 252 height 39
click at [601, 234] on input "Email (required)" at bounding box center [672, 237] width 252 height 39
paste input "[EMAIL_ADDRESS][DOMAIN_NAME]"
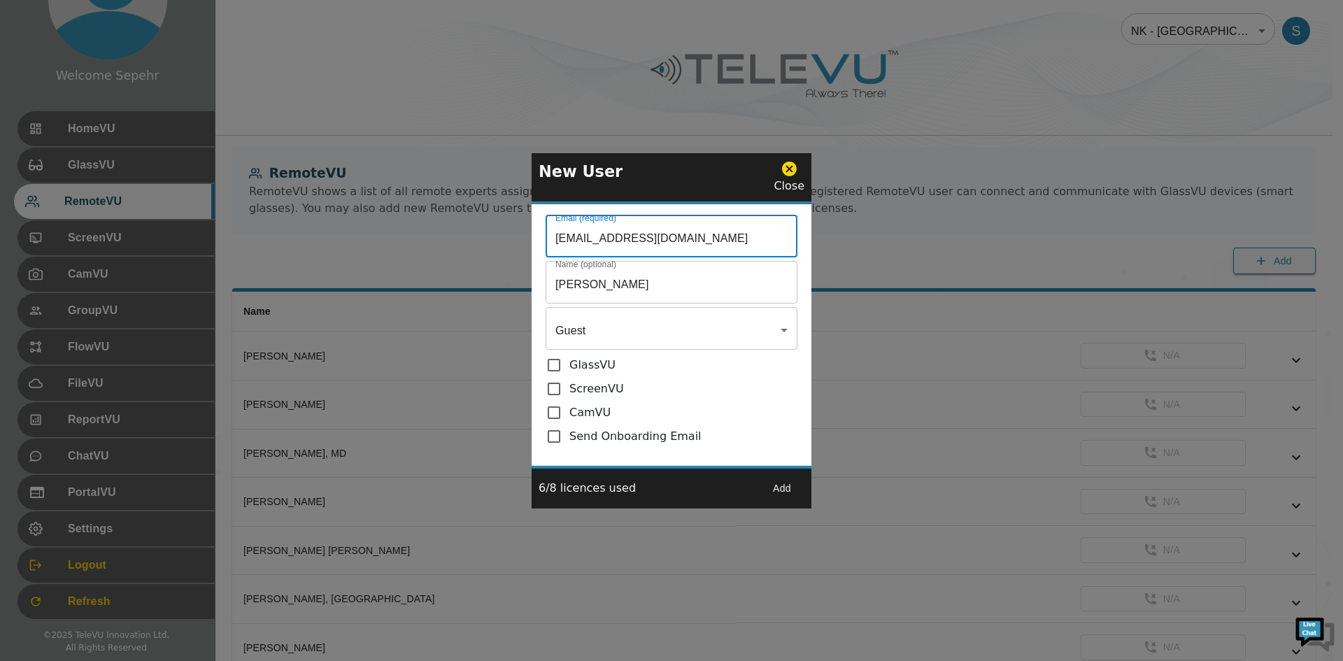
type input "[EMAIL_ADDRESS][DOMAIN_NAME]"
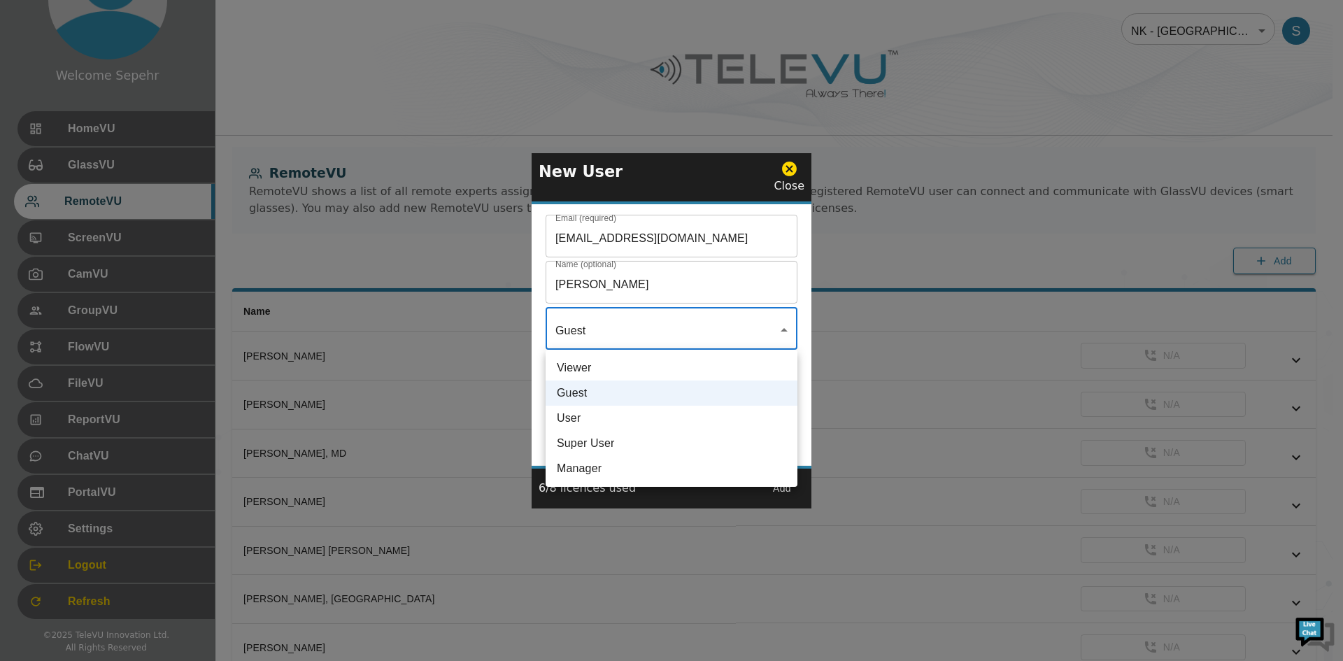
click at [604, 415] on li "User" at bounding box center [672, 418] width 252 height 25
type input "User"
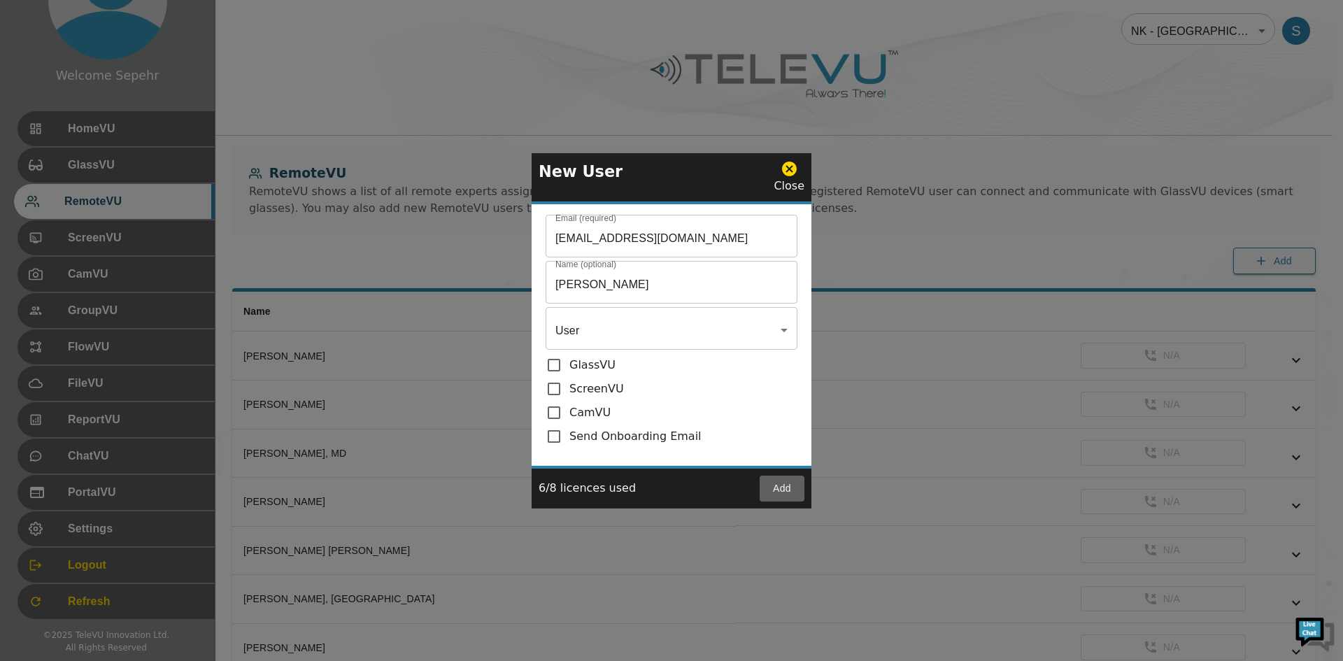
click at [776, 490] on button "Add" at bounding box center [782, 489] width 45 height 26
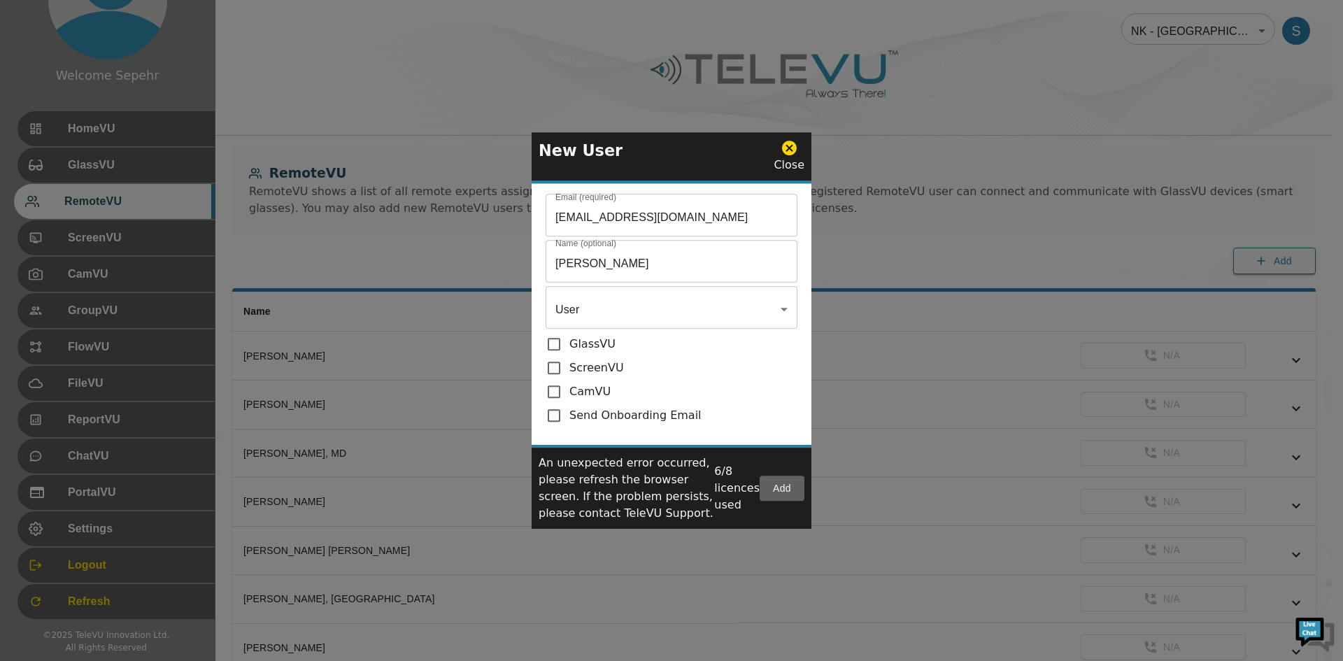
click at [773, 486] on button "Add" at bounding box center [782, 489] width 45 height 26
click at [790, 148] on icon at bounding box center [789, 147] width 17 height 17
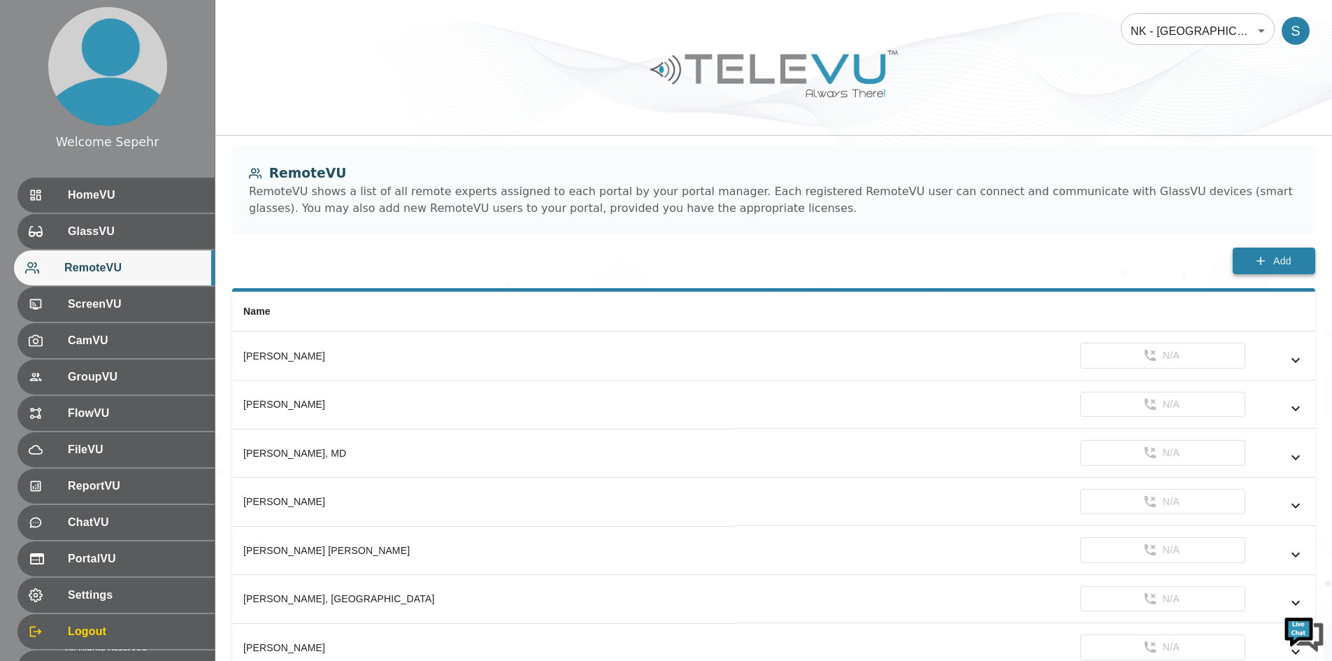
click at [1251, 257] on button "Add" at bounding box center [1274, 261] width 83 height 27
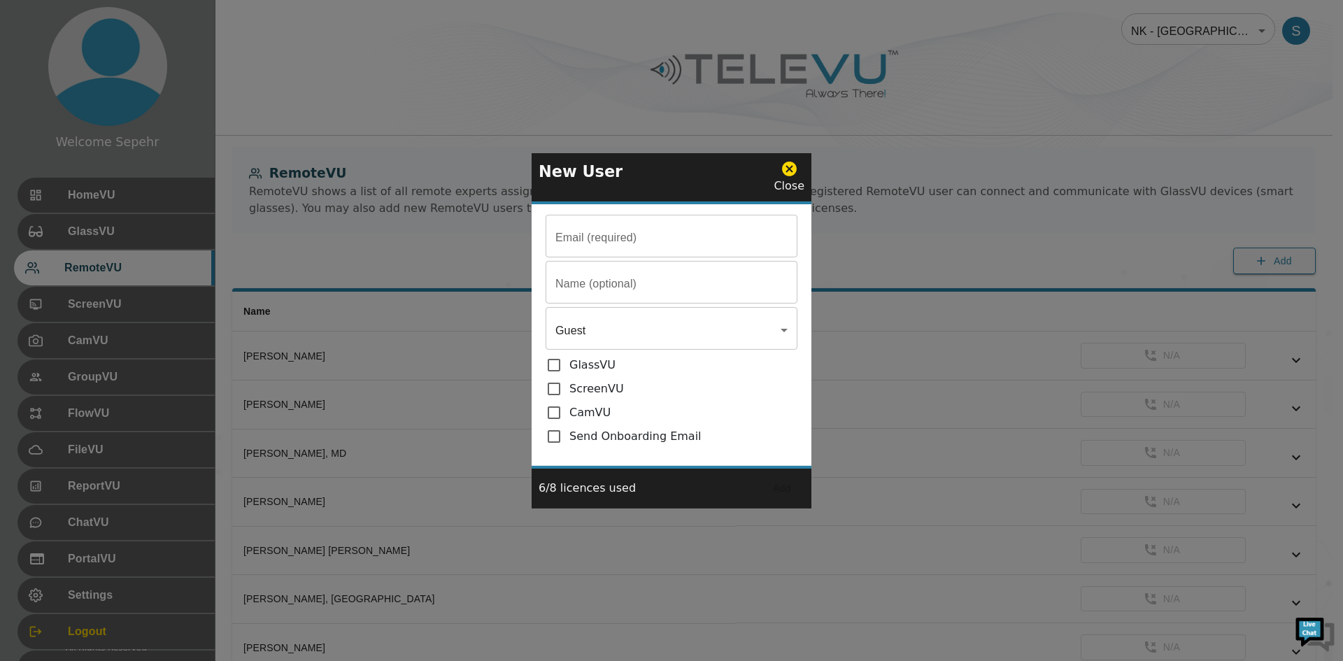
click at [628, 238] on input "Email (required)" at bounding box center [672, 237] width 252 height 39
paste input "[EMAIL_ADDRESS][DOMAIN_NAME]"
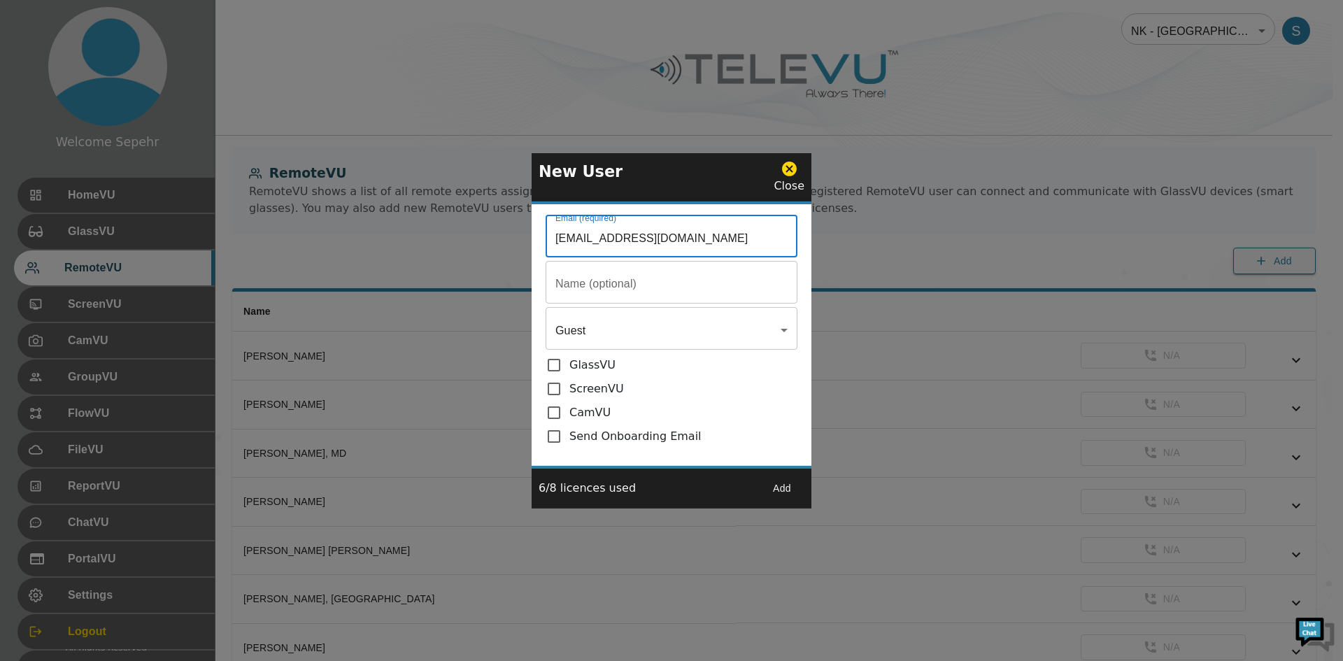
type input "[EMAIL_ADDRESS][DOMAIN_NAME]"
click at [615, 257] on input "Email (required)" at bounding box center [672, 237] width 252 height 39
click at [637, 288] on input "Email (required)" at bounding box center [672, 283] width 252 height 39
paste input "[PERSON_NAME]"
type input "[PERSON_NAME]"
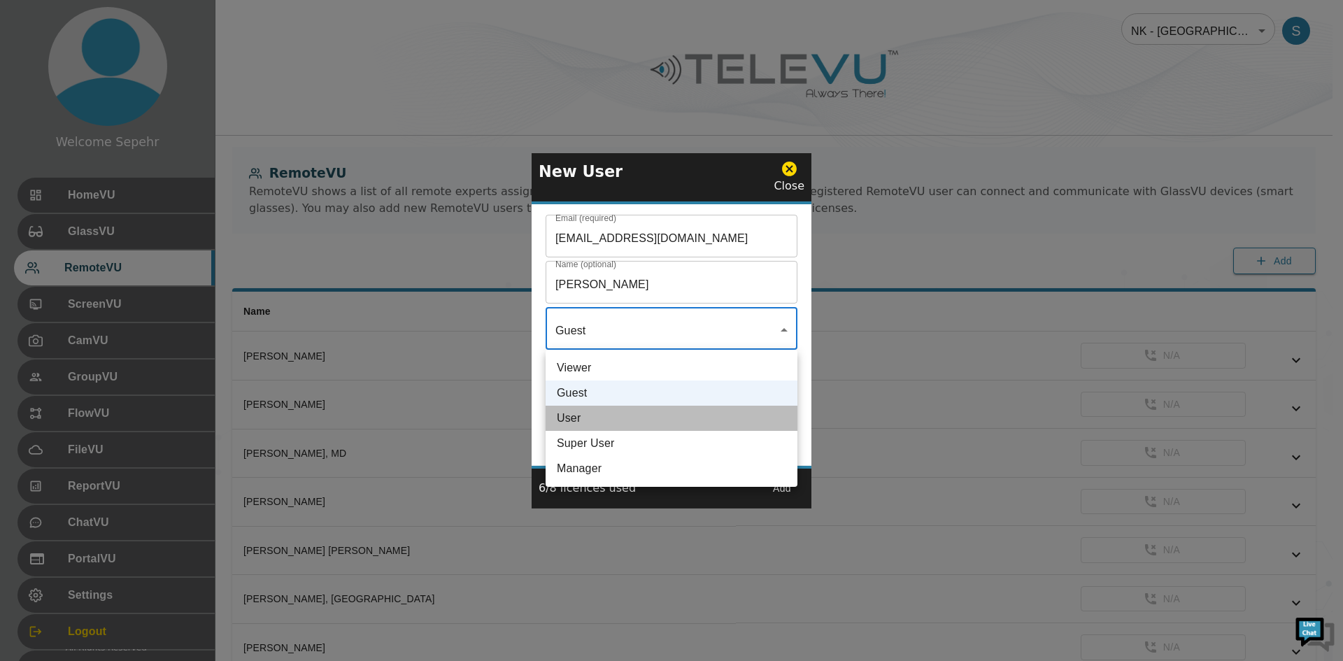
click at [596, 413] on li "User" at bounding box center [672, 418] width 252 height 25
type input "User"
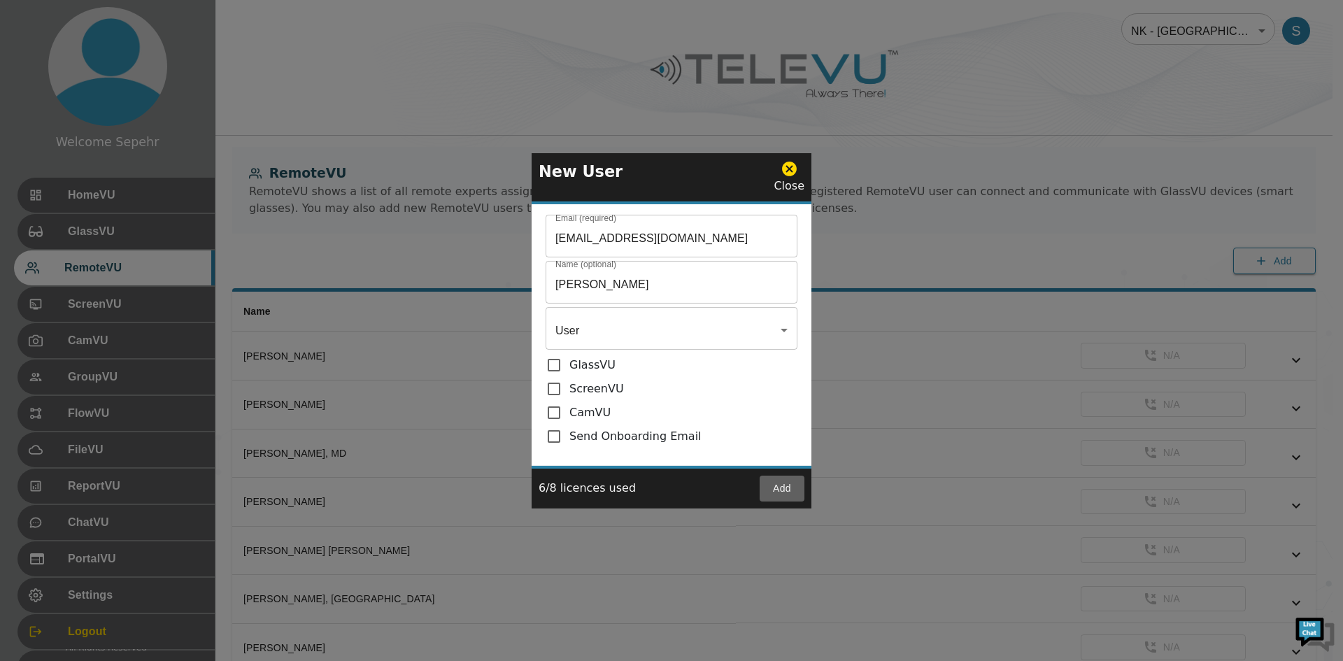
click at [780, 490] on button "Add" at bounding box center [782, 489] width 45 height 26
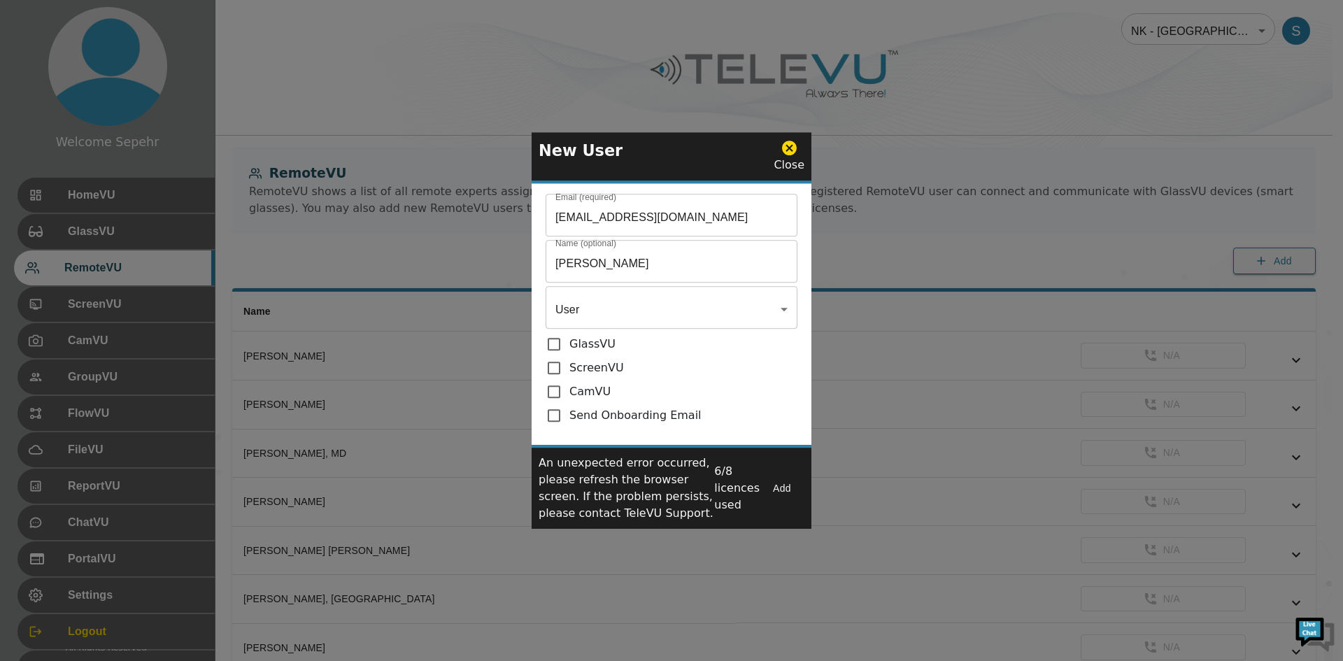
click at [780, 486] on button "Add" at bounding box center [782, 489] width 45 height 26
click at [788, 144] on icon at bounding box center [789, 148] width 15 height 15
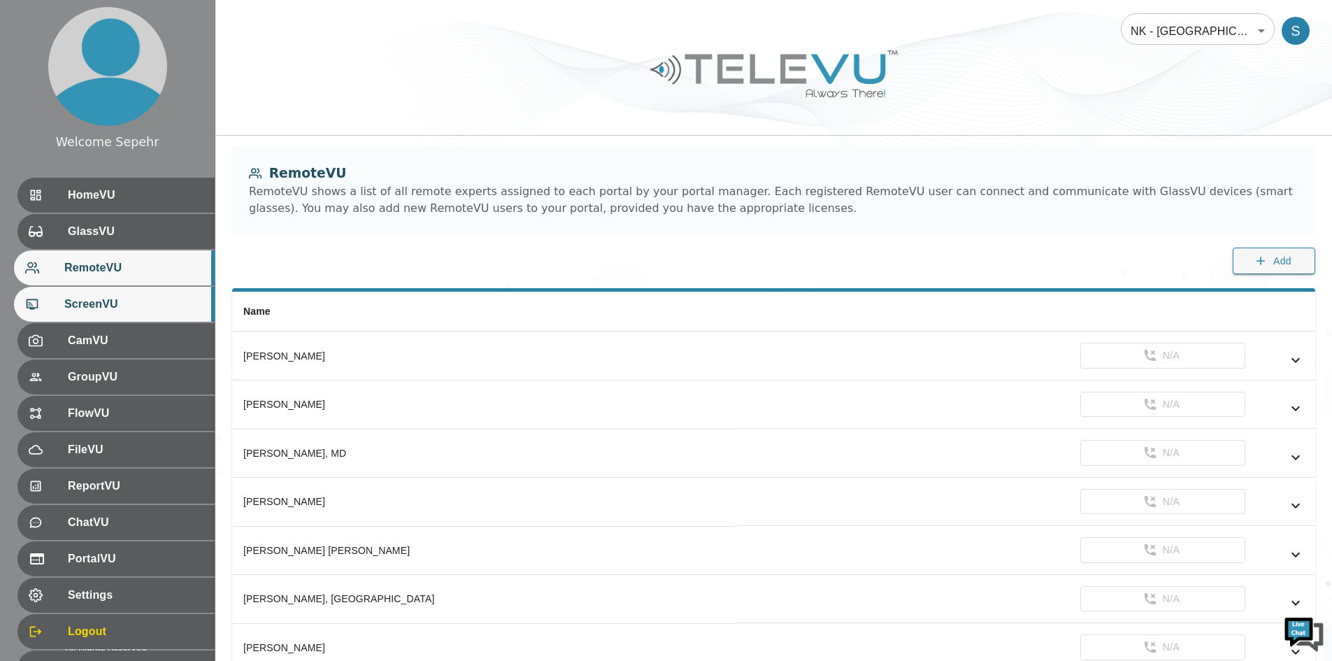
click at [121, 294] on div "ScreenVU" at bounding box center [114, 304] width 201 height 35
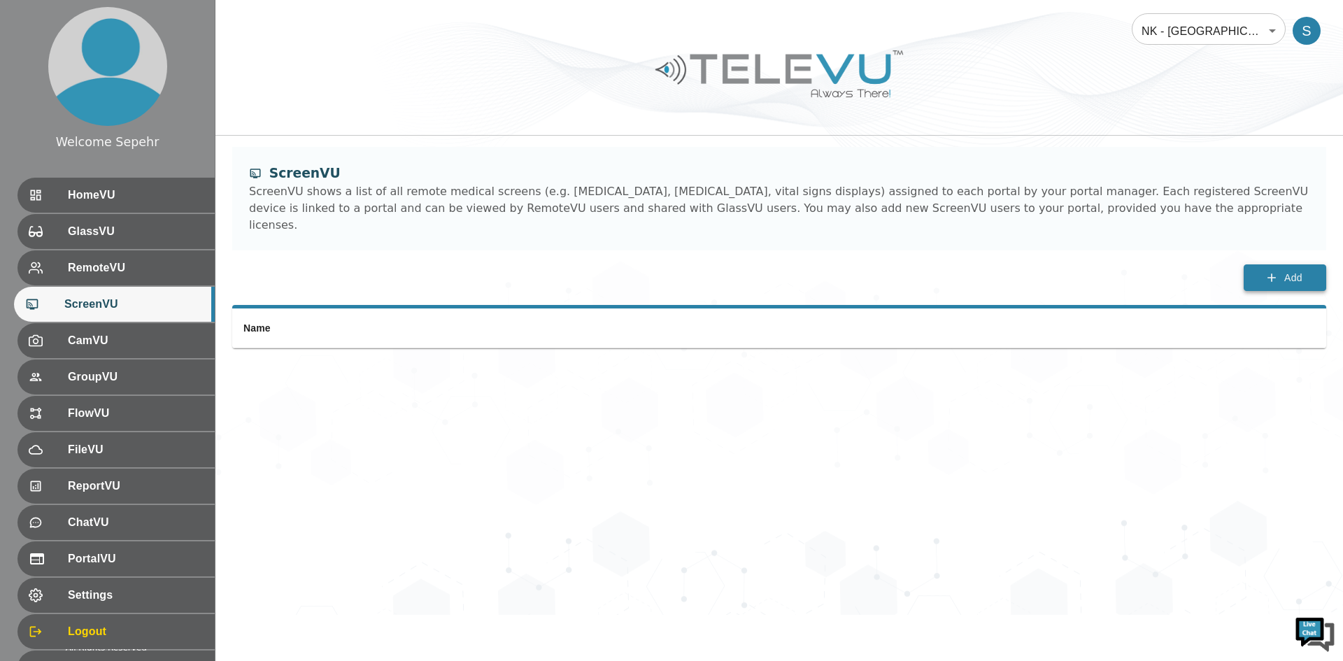
click at [1278, 266] on button "Add" at bounding box center [1285, 277] width 83 height 27
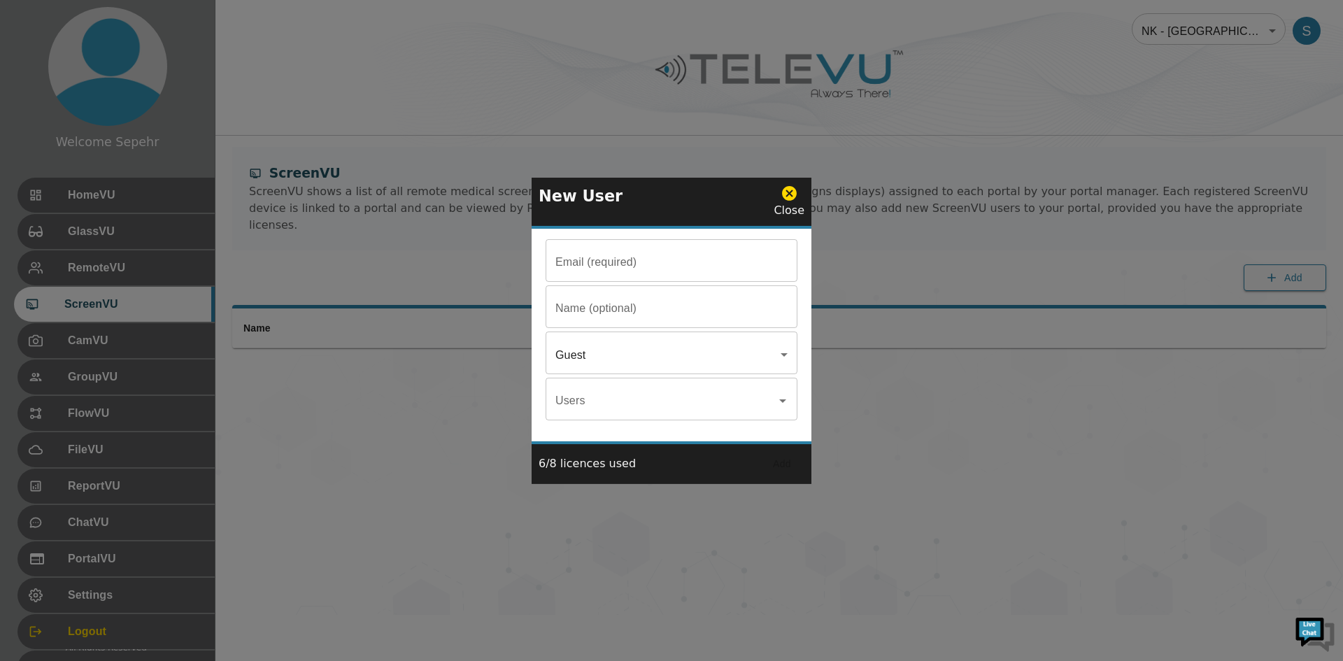
click at [615, 282] on input "Email (required)" at bounding box center [672, 262] width 252 height 39
paste input "Dr. Teti Landry ScreenVU"
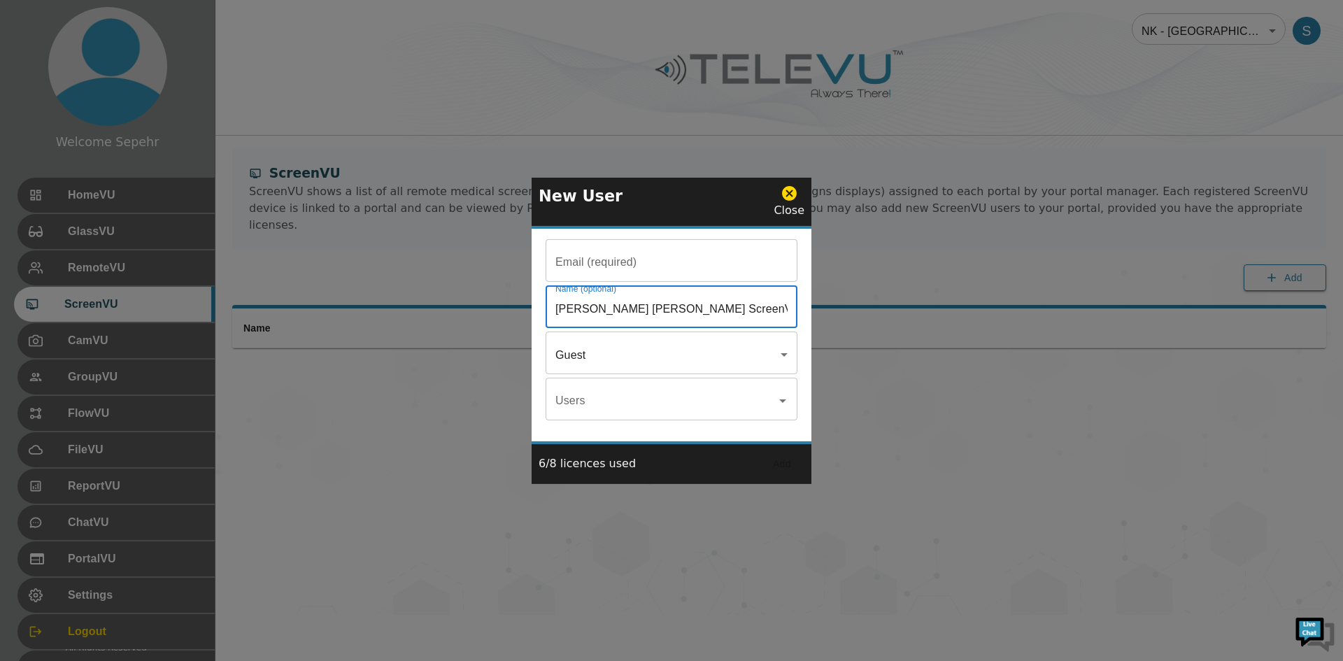
type input "Dr. Teti Landry ScreenVU"
click at [639, 267] on input "Email (required)" at bounding box center [672, 262] width 252 height 39
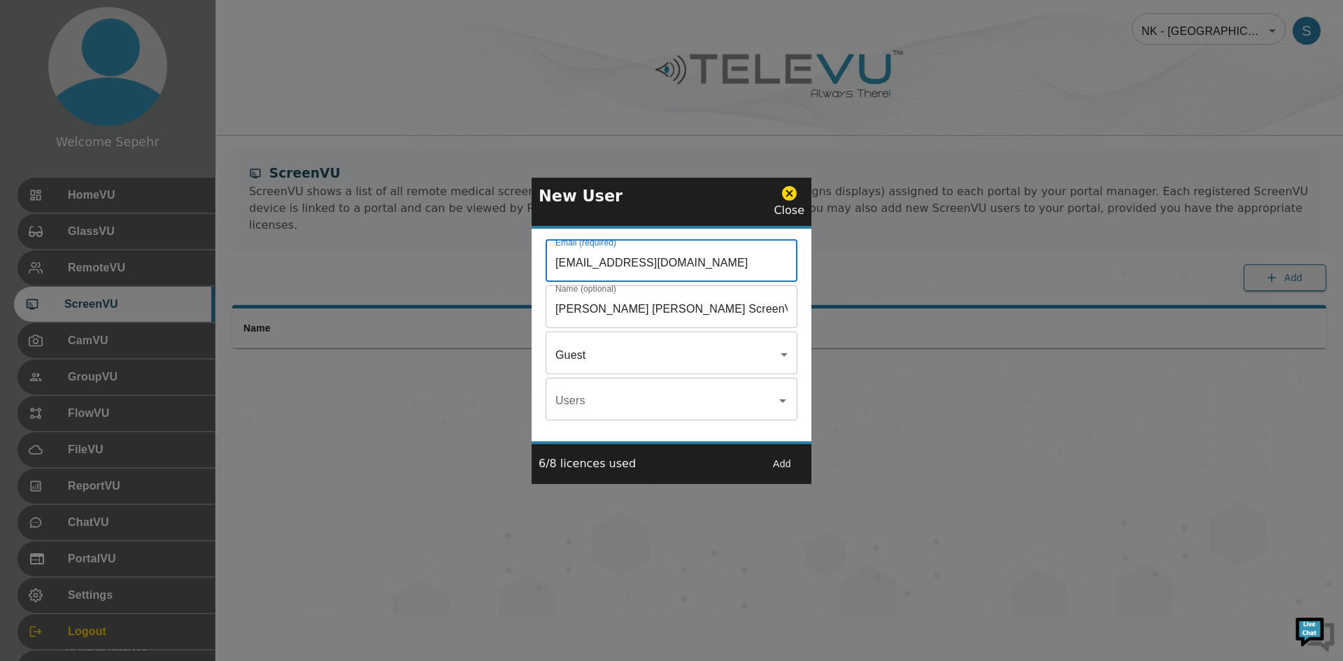
type input "screenvu+bouake@televu.ca"
click at [781, 466] on button "Add" at bounding box center [782, 464] width 45 height 26
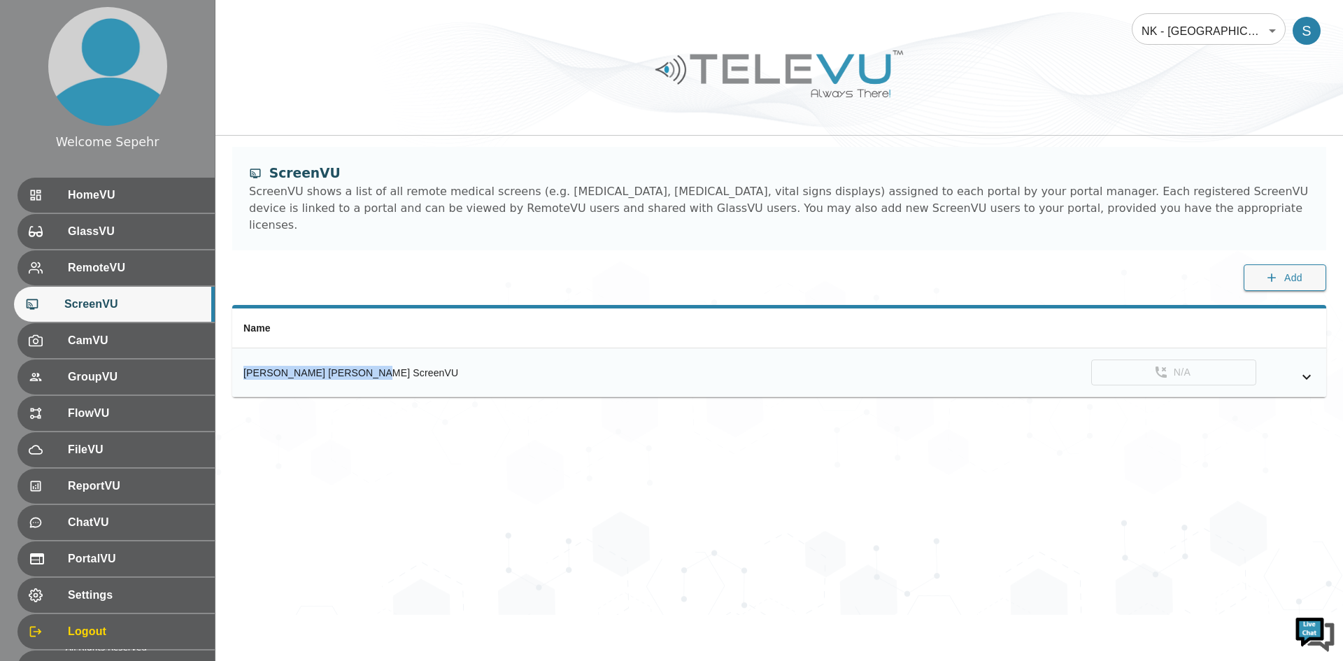
drag, startPoint x: 390, startPoint y: 357, endPoint x: 243, endPoint y: 359, distance: 146.9
click at [243, 359] on th "Dr. Teti Landry ScreenVU" at bounding box center [500, 372] width 537 height 49
copy div "Dr. Teti Landry ScreenVU"
